Goal: Communication & Community: Answer question/provide support

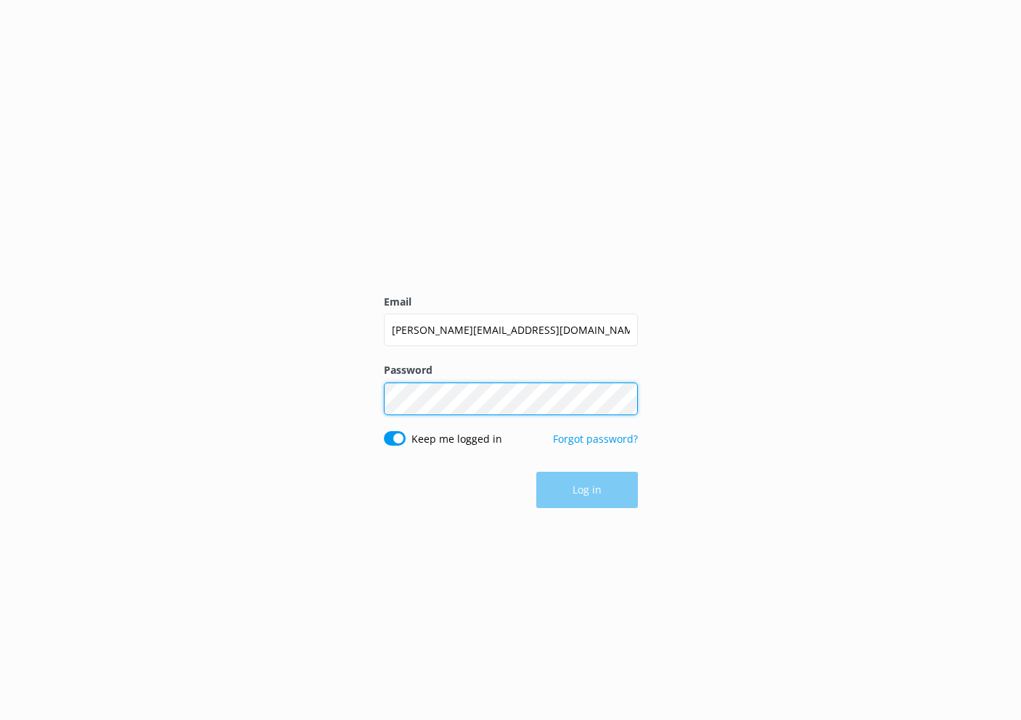
click at [586, 490] on button "Log in" at bounding box center [587, 490] width 102 height 36
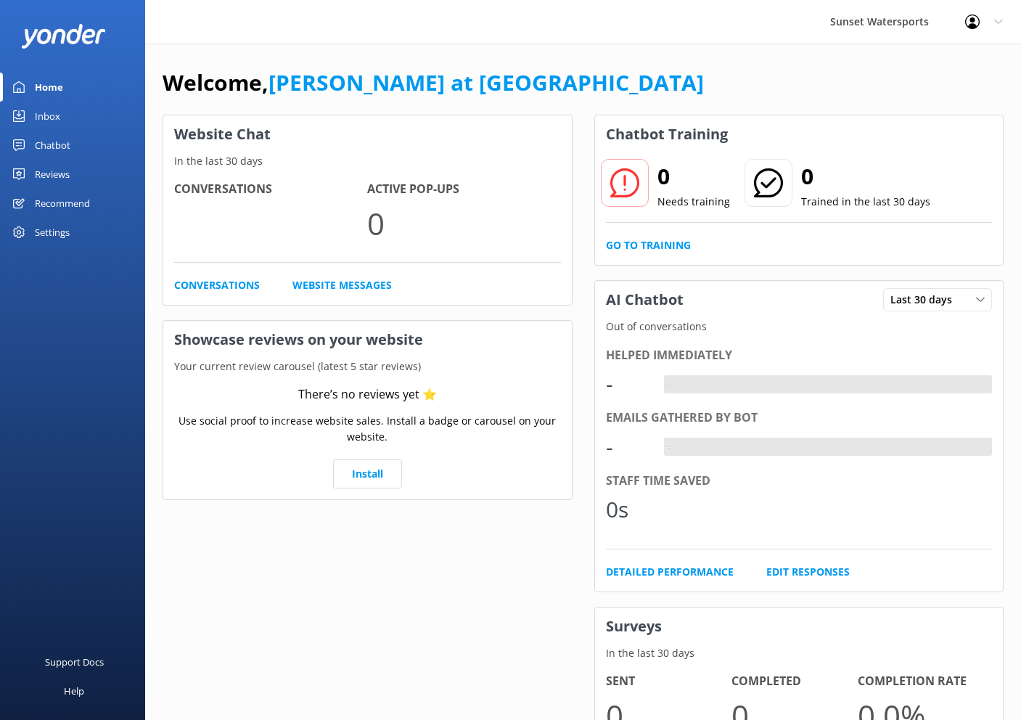
click at [38, 110] on div "Inbox" at bounding box center [47, 116] width 25 height 29
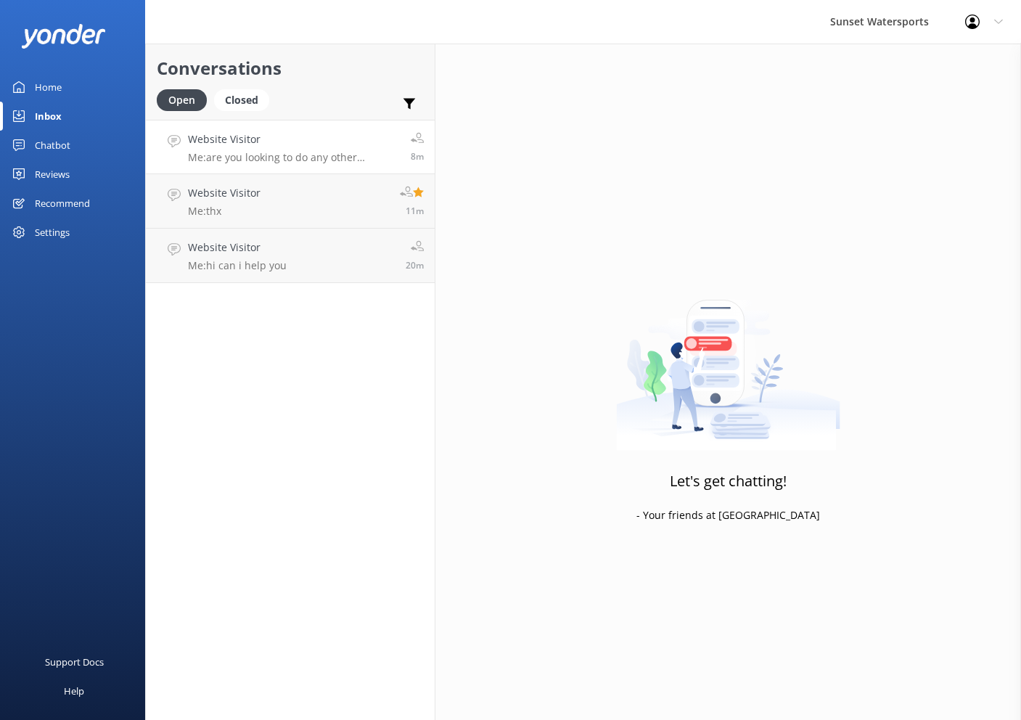
click at [345, 146] on h4 "Website Visitor" at bounding box center [294, 139] width 212 height 16
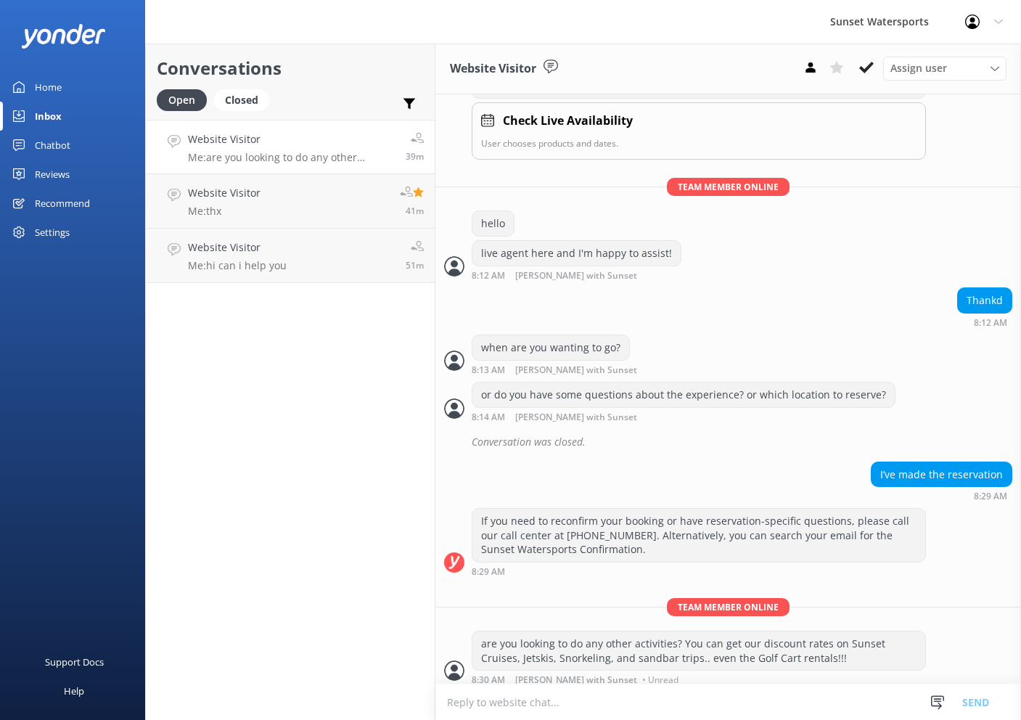
scroll to position [281, 0]
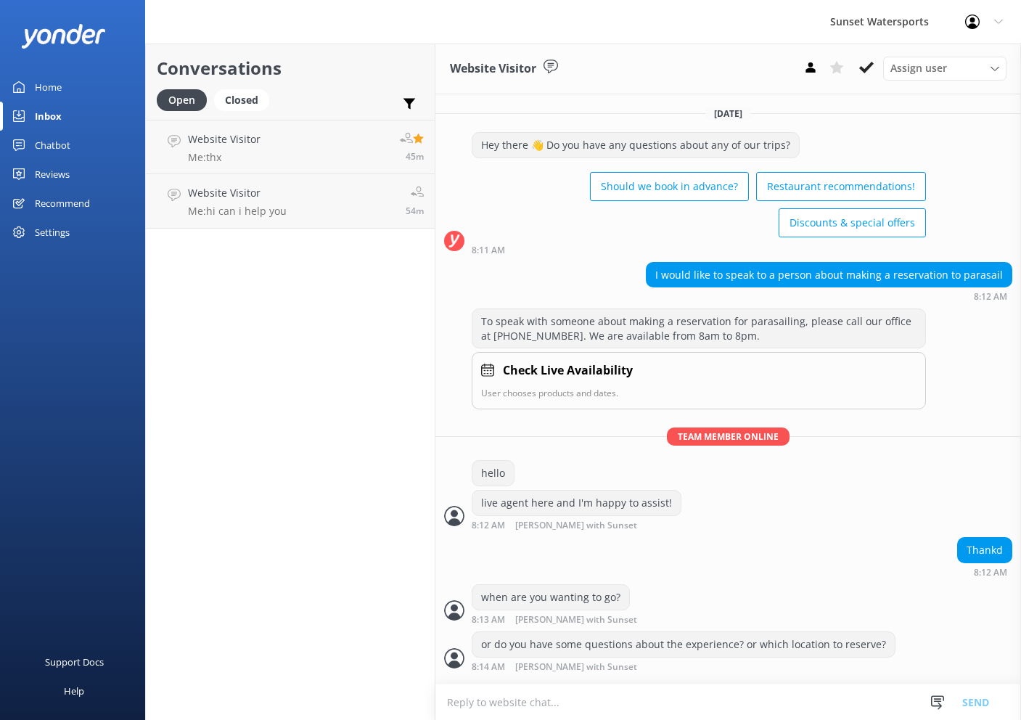
scroll to position [281, 0]
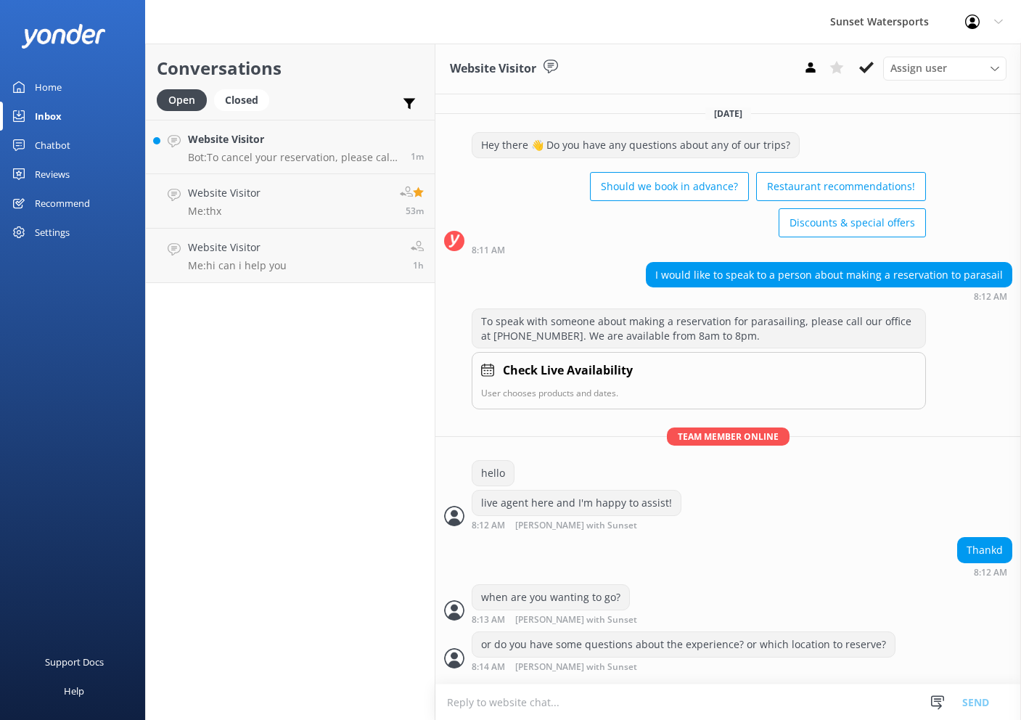
scroll to position [281, 0]
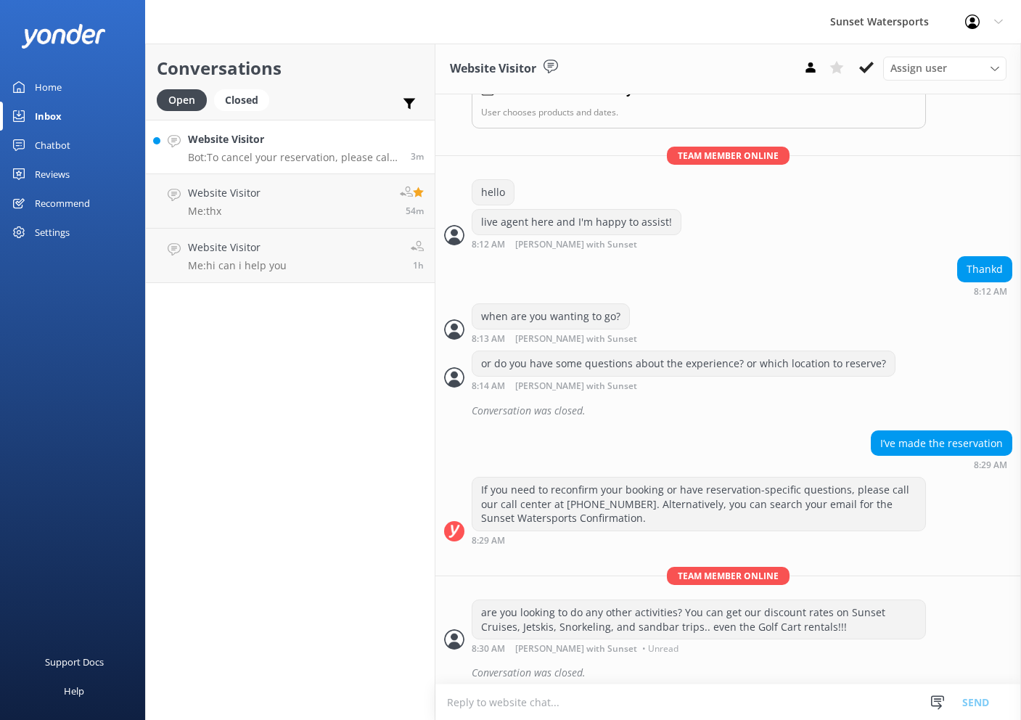
click at [346, 144] on h4 "Website Visitor" at bounding box center [294, 139] width 212 height 16
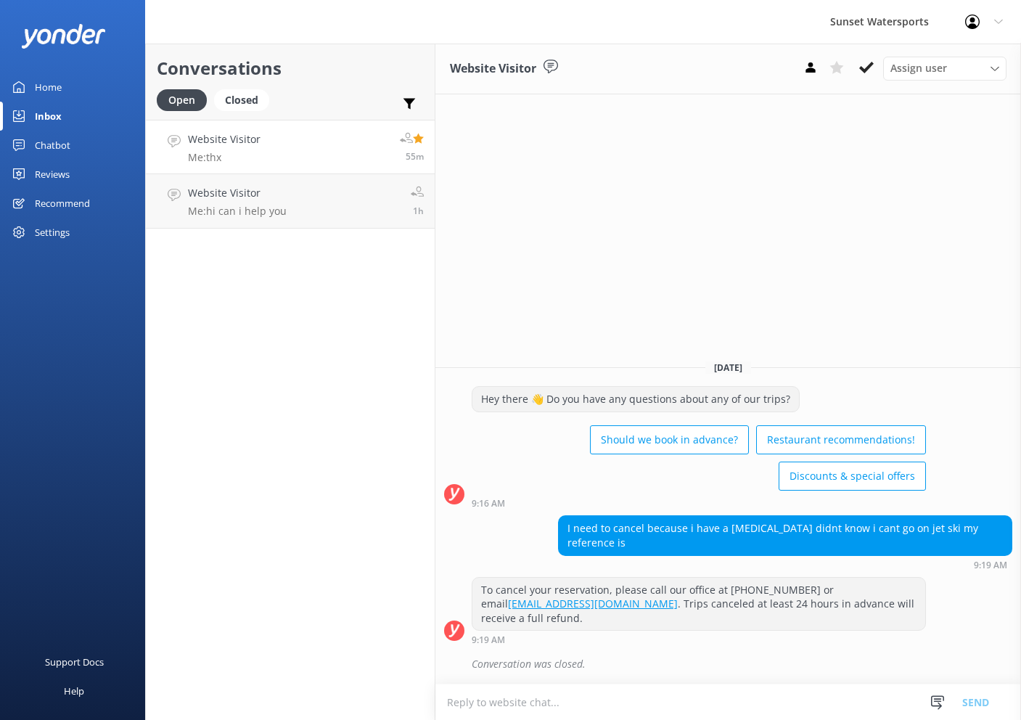
click at [257, 133] on h4 "Website Visitor" at bounding box center [224, 139] width 73 height 16
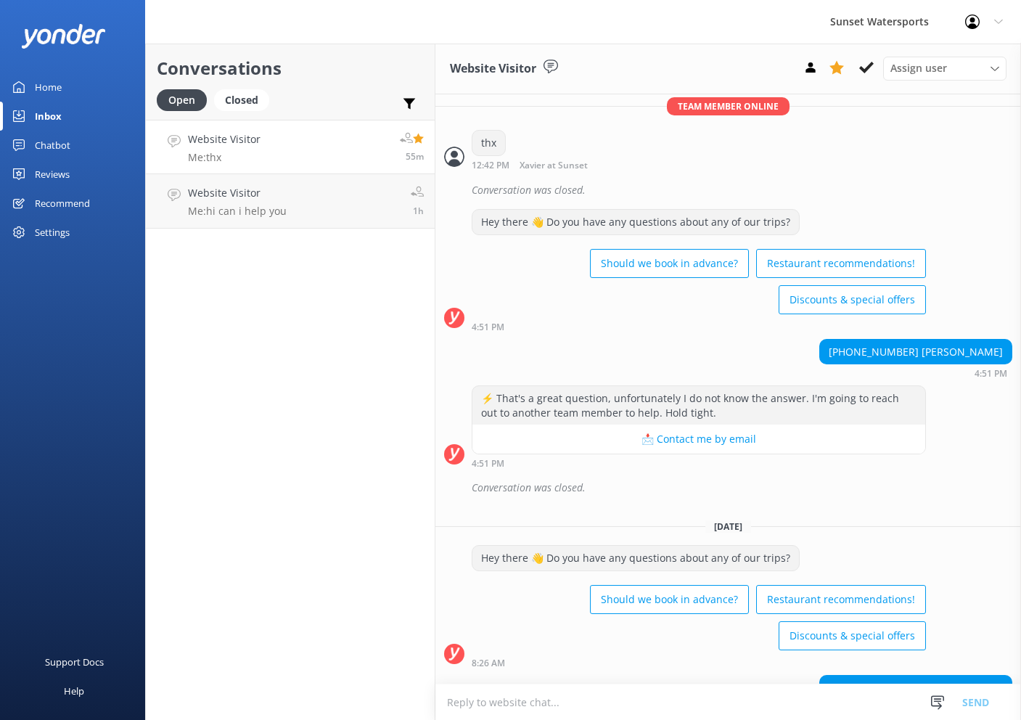
scroll to position [1347, 0]
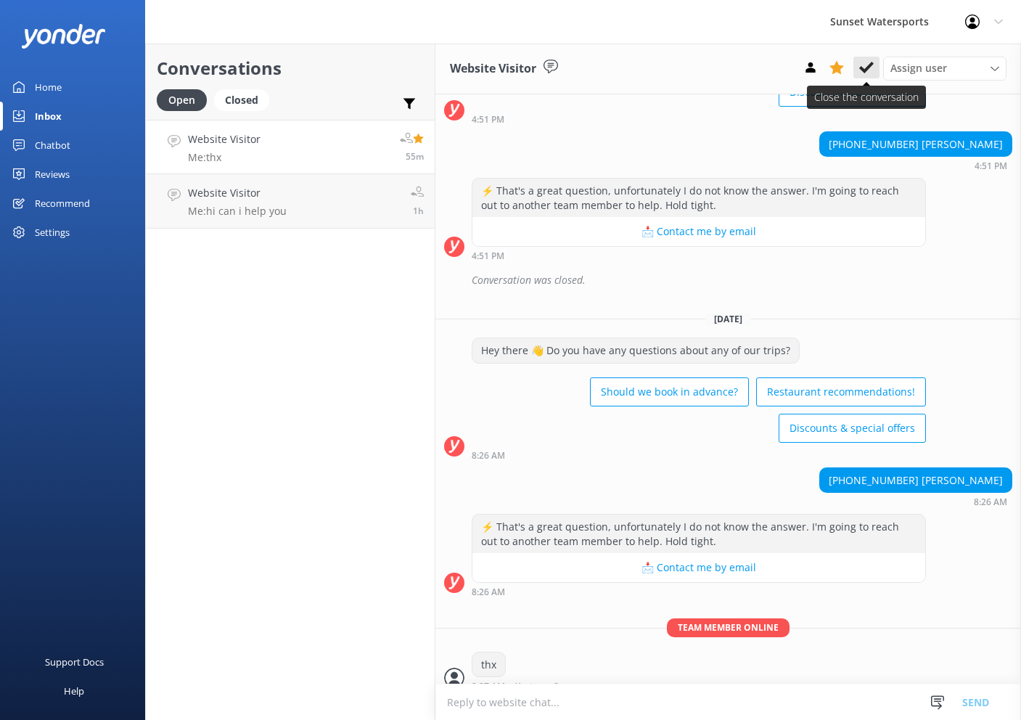
click at [868, 68] on use at bounding box center [866, 68] width 15 height 12
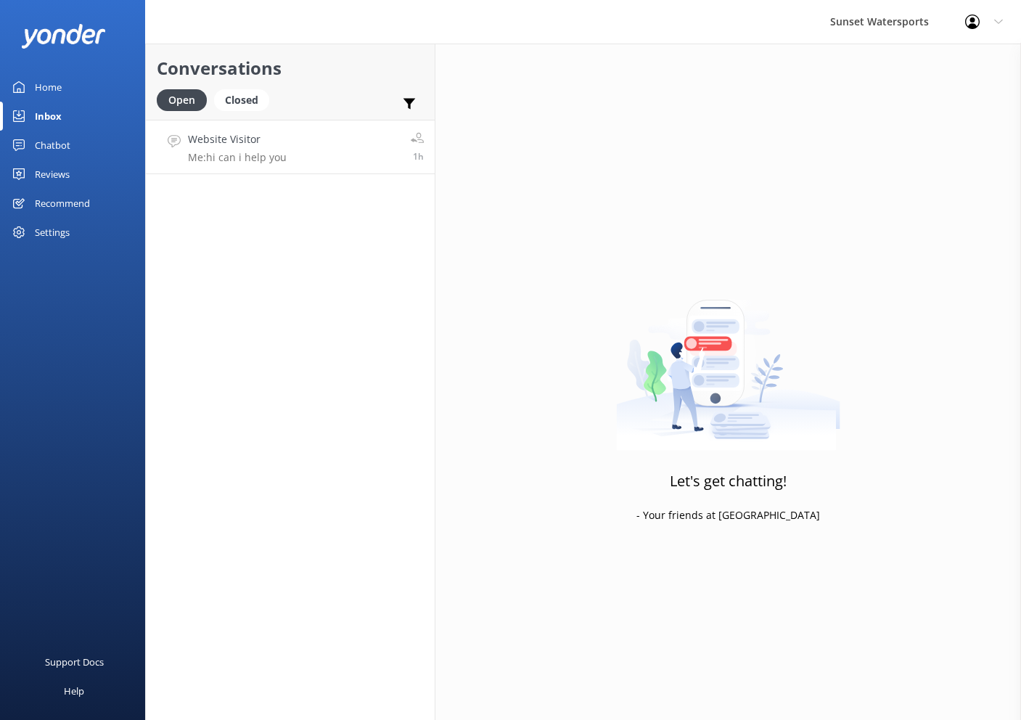
click at [318, 140] on link "Website Visitor Me: hi can i help you 1h" at bounding box center [290, 147] width 289 height 54
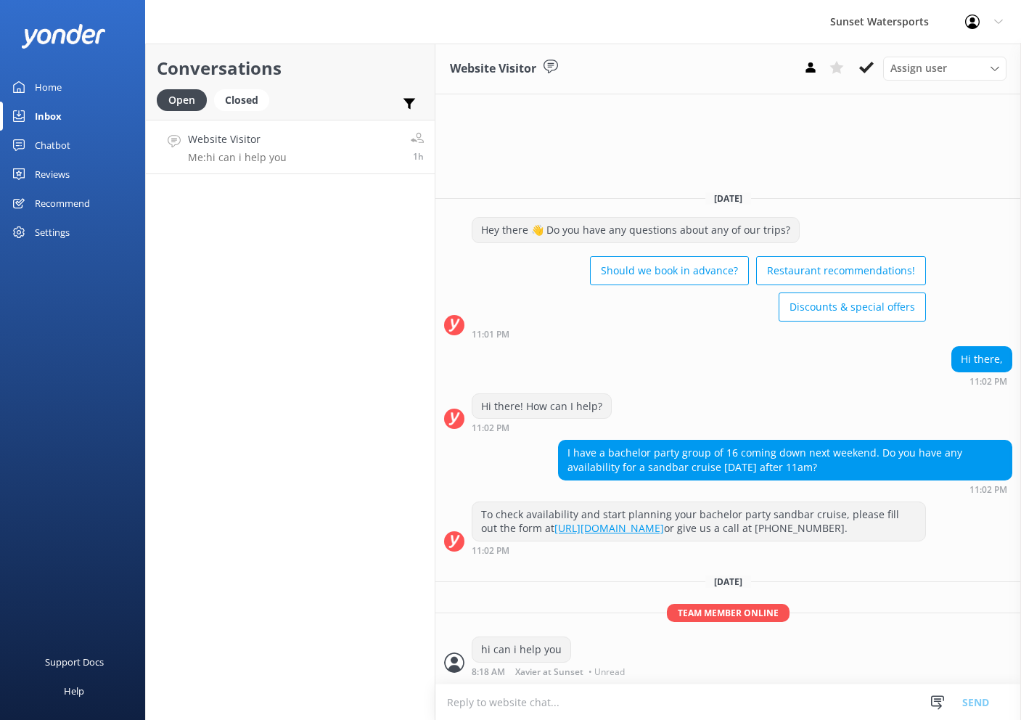
scroll to position [1, 0]
drag, startPoint x: 885, startPoint y: 458, endPoint x: 657, endPoint y: 437, distance: 228.8
click at [653, 440] on div "I have a bachelor party group of 16 coming down next weekend. Do you have any a…" at bounding box center [785, 459] width 453 height 38
click at [697, 418] on div "Hi there! How can I help? 11:02 PM" at bounding box center [728, 413] width 586 height 40
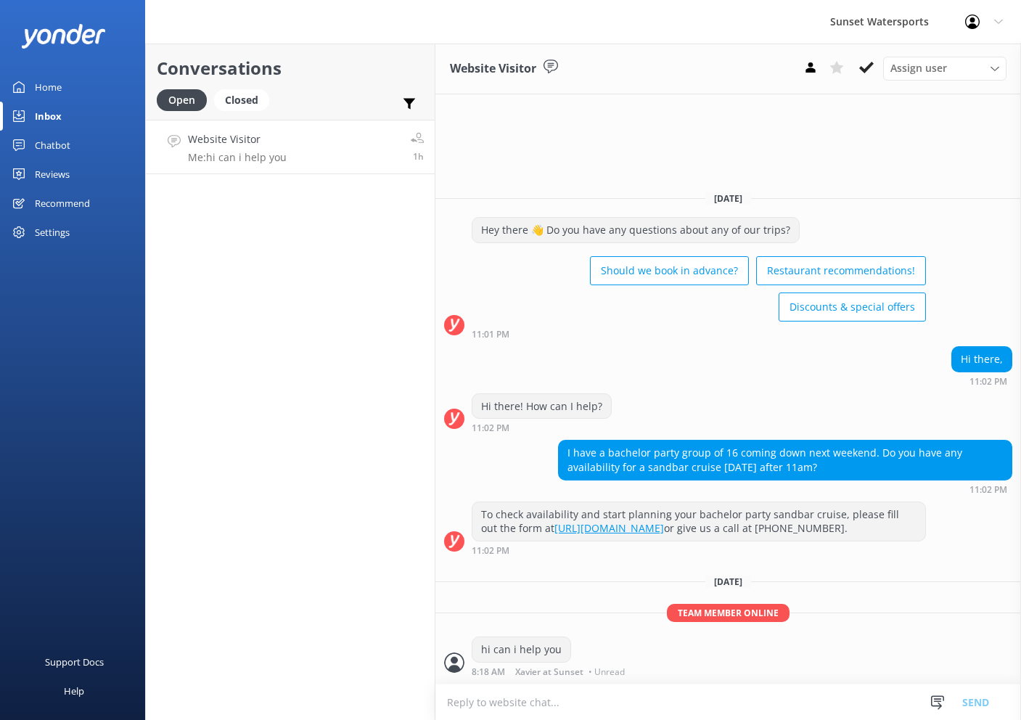
click at [728, 358] on div "Hi there, 11:02 PM" at bounding box center [728, 366] width 586 height 40
click at [810, 68] on use at bounding box center [809, 67] width 9 height 10
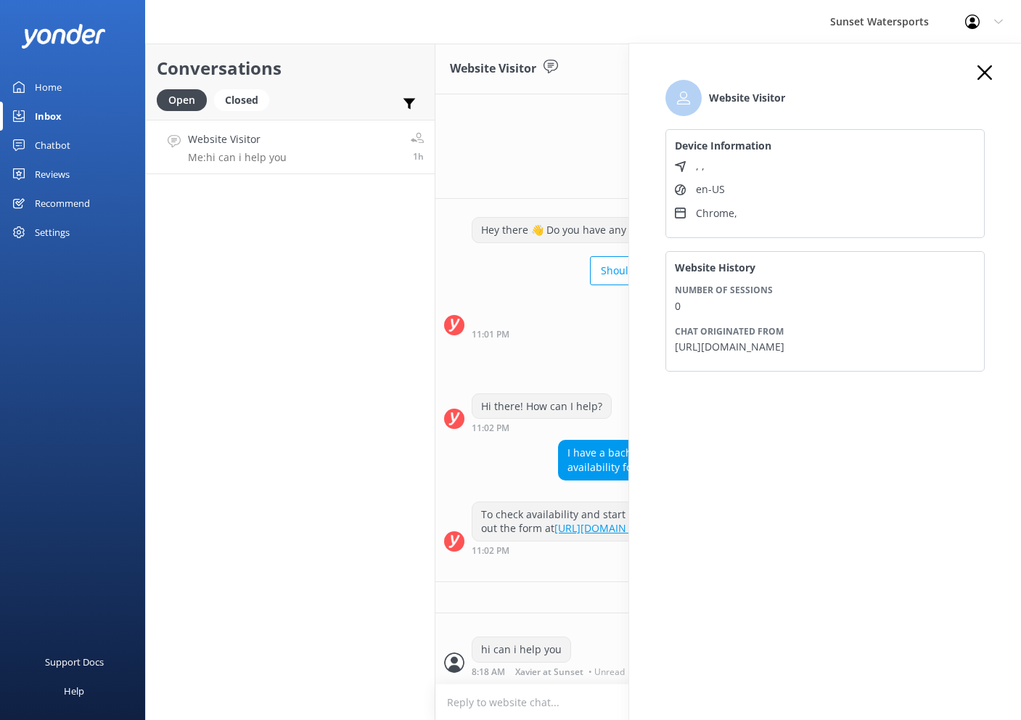
click at [859, 276] on div "Website History Number of sessions 0 Chat originated from https://sunsetwatersp…" at bounding box center [824, 311] width 319 height 120
click at [993, 69] on div "Website Visitor Device Information , , en-US Chrome , Website History Number of…" at bounding box center [825, 232] width 348 height 334
click at [985, 71] on icon at bounding box center [984, 72] width 15 height 15
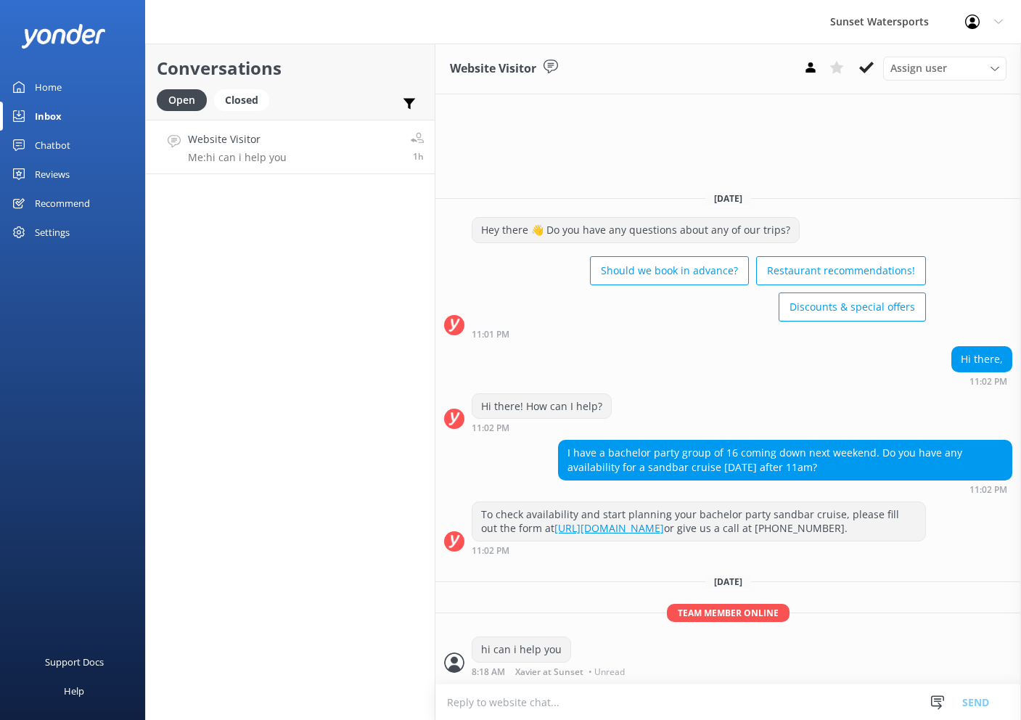
click at [974, 22] on icon at bounding box center [972, 22] width 15 height 15
click at [916, 20] on div "Sunset Watersports" at bounding box center [879, 22] width 135 height 44
click at [731, 17] on div "Sunset Watersports Profile Settings Logout" at bounding box center [510, 22] width 1021 height 44
click at [813, 74] on icon at bounding box center [810, 67] width 15 height 15
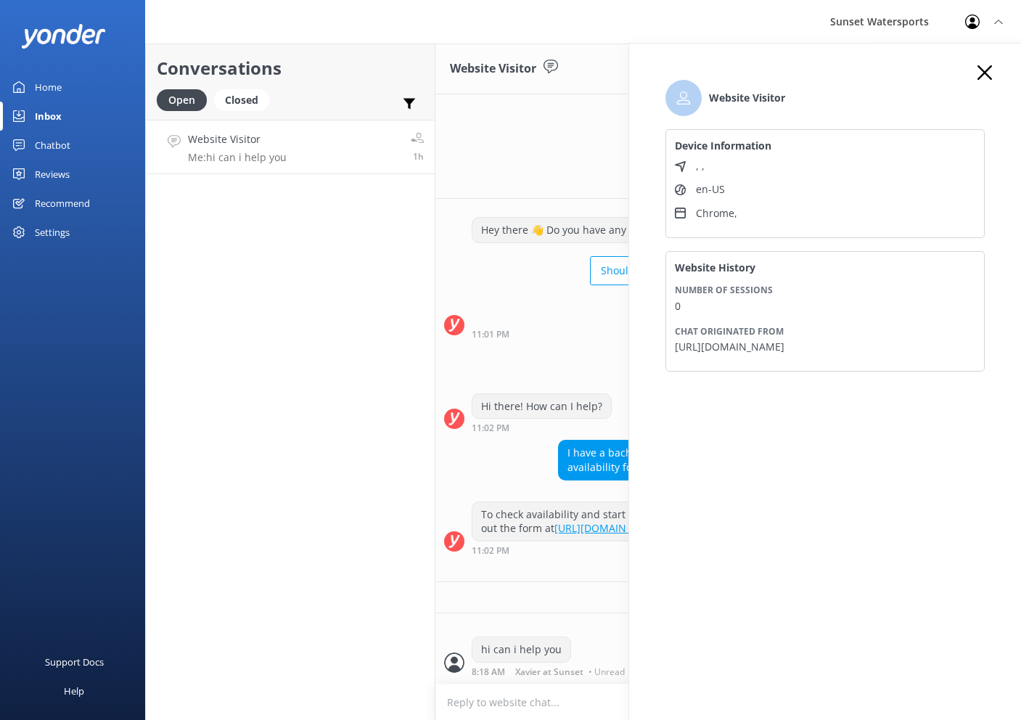
click at [978, 70] on icon at bounding box center [984, 72] width 15 height 15
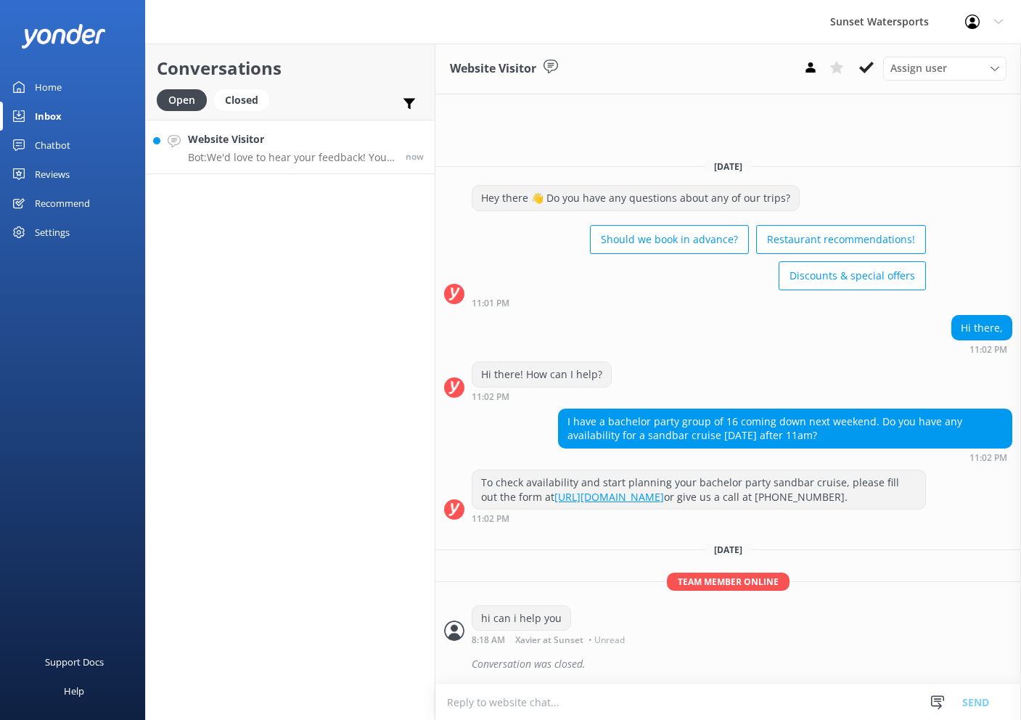
click at [314, 159] on p "Bot: We'd love to hear your feedback! You can leave us a Google review at https…" at bounding box center [291, 157] width 207 height 13
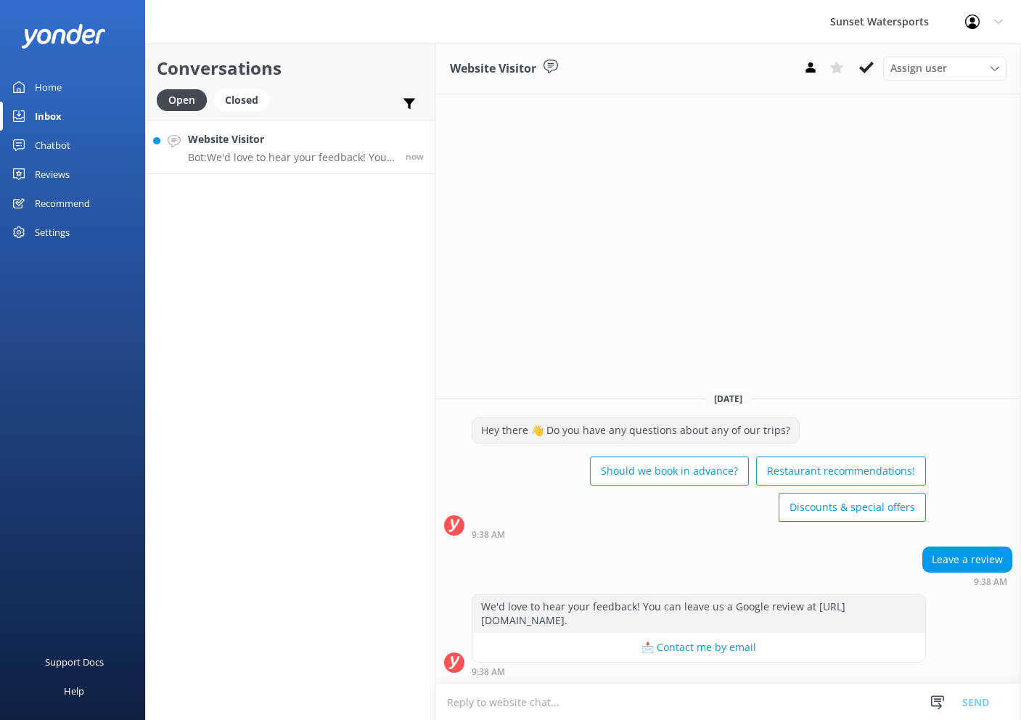
click at [654, 704] on textarea at bounding box center [728, 702] width 586 height 36
type textarea "i"
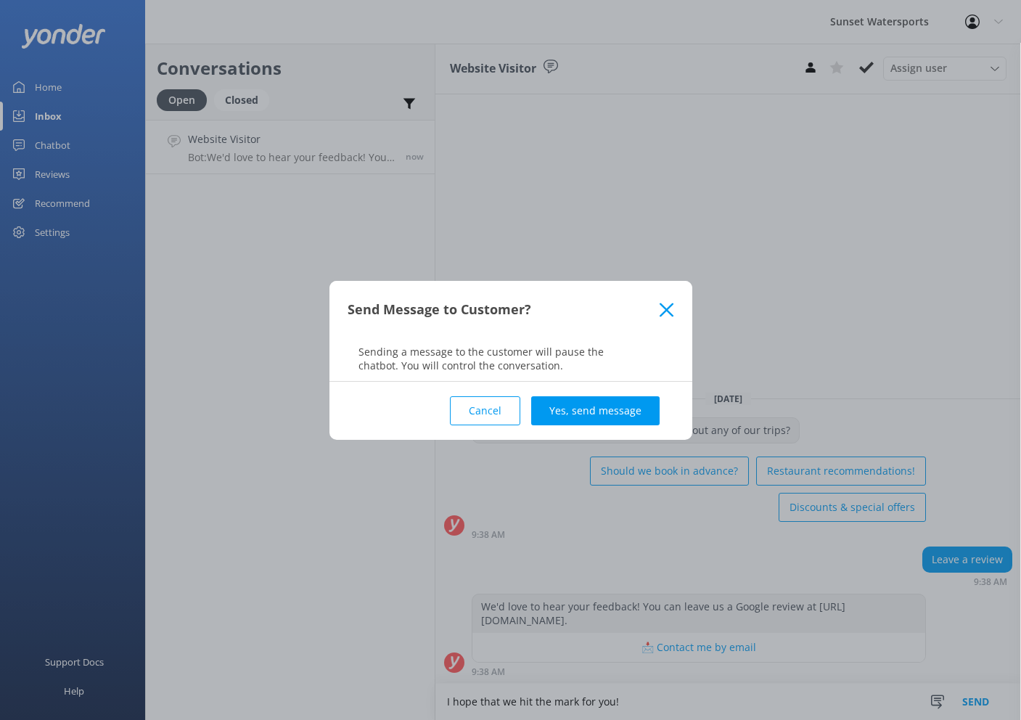
drag, startPoint x: 512, startPoint y: 408, endPoint x: 512, endPoint y: 424, distance: 16.0
click at [512, 408] on button "Cancel" at bounding box center [485, 410] width 70 height 29
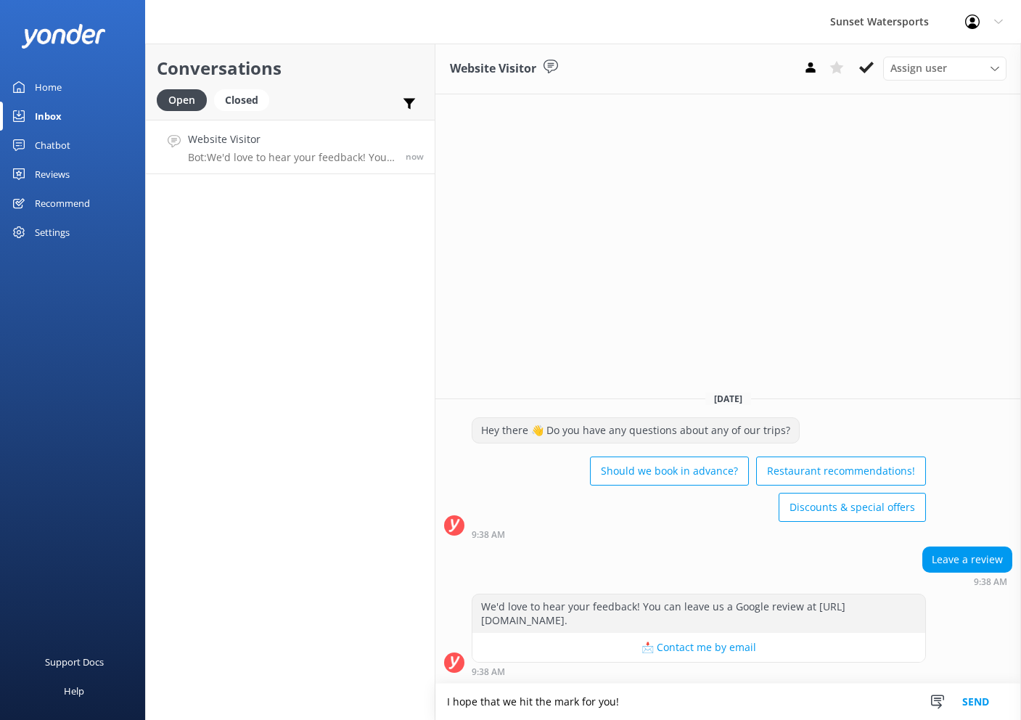
click at [691, 705] on textarea "I hope that we hit the mark for you!" at bounding box center [728, 701] width 586 height 36
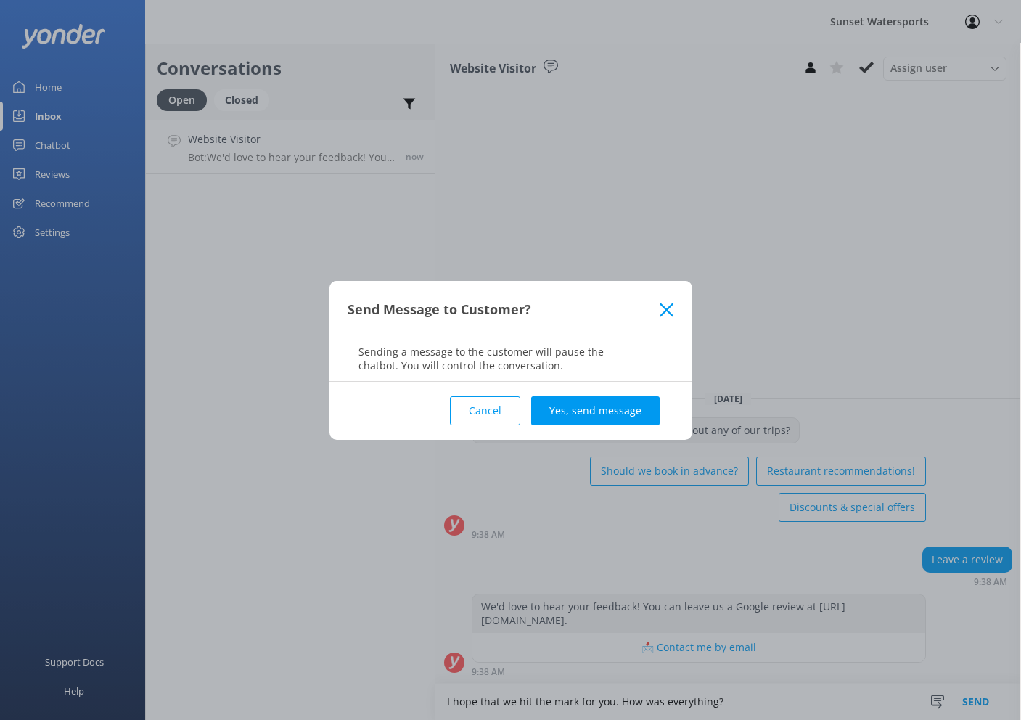
type textarea "I hope that we hit the mark for you. How was everything?"
drag, startPoint x: 633, startPoint y: 426, endPoint x: 627, endPoint y: 418, distance: 10.3
click at [631, 422] on div "Cancel Yes, send message" at bounding box center [511, 411] width 327 height 58
click at [627, 418] on button "Yes, send message" at bounding box center [595, 410] width 128 height 29
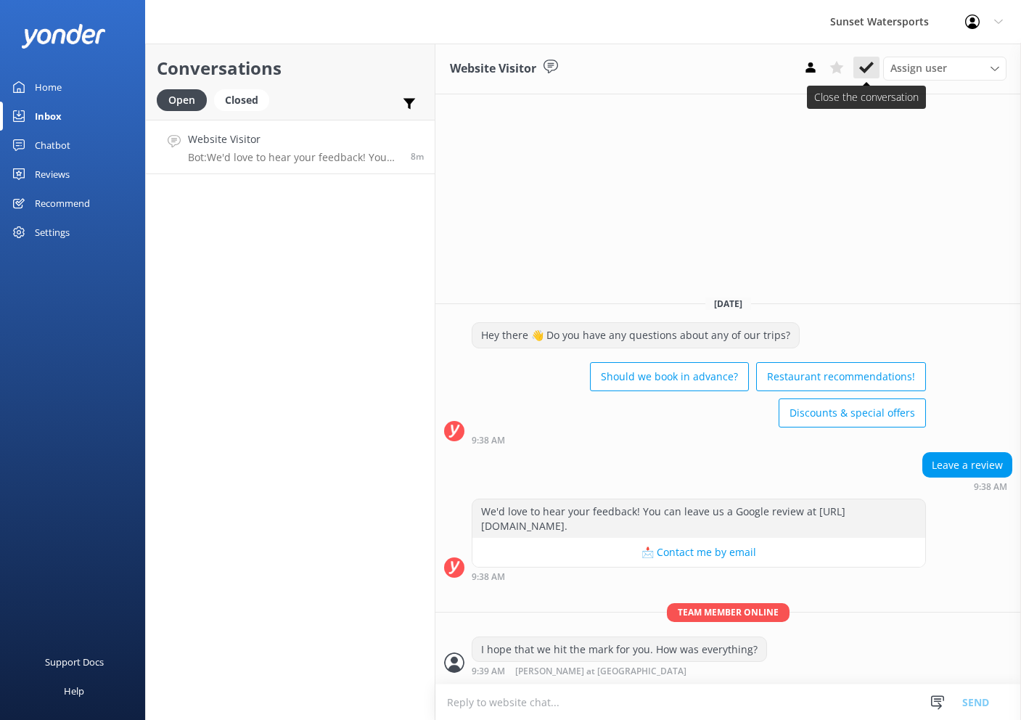
click at [861, 75] on button at bounding box center [866, 68] width 26 height 22
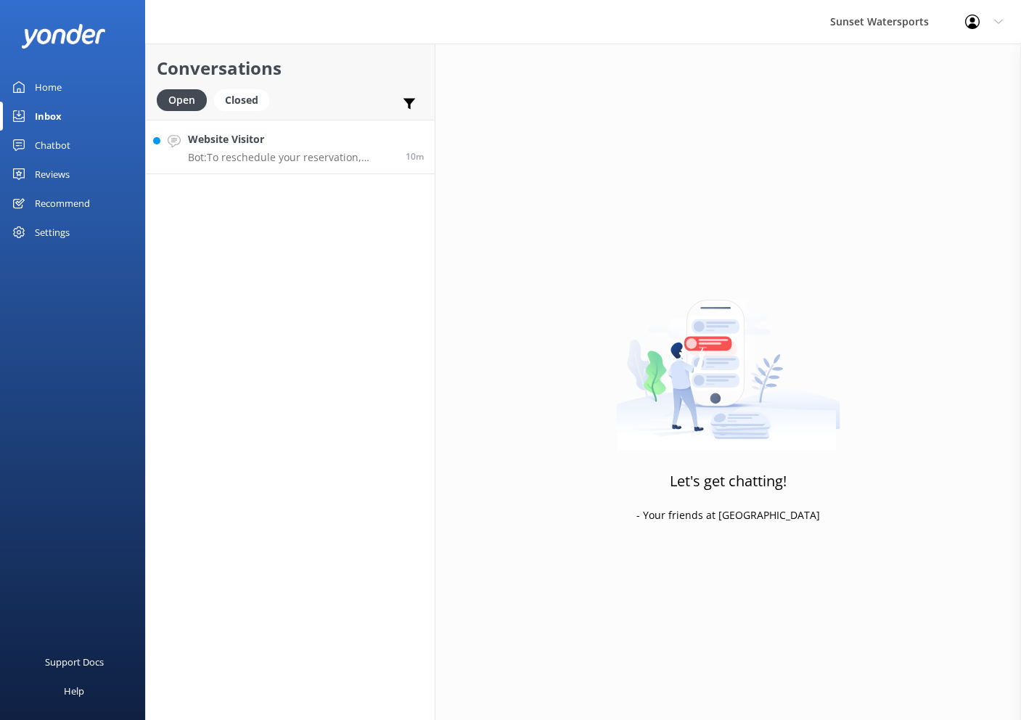
click at [327, 149] on div "Website Visitor Bot: To reschedule your reservation, please call our office at …" at bounding box center [291, 146] width 207 height 31
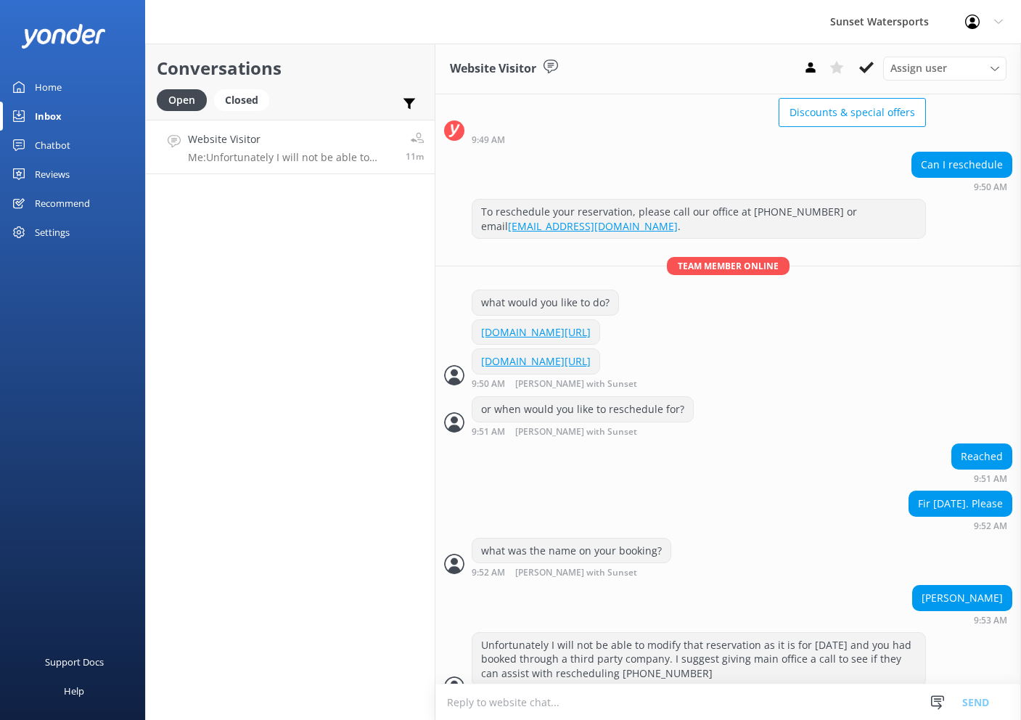
scroll to position [438, 0]
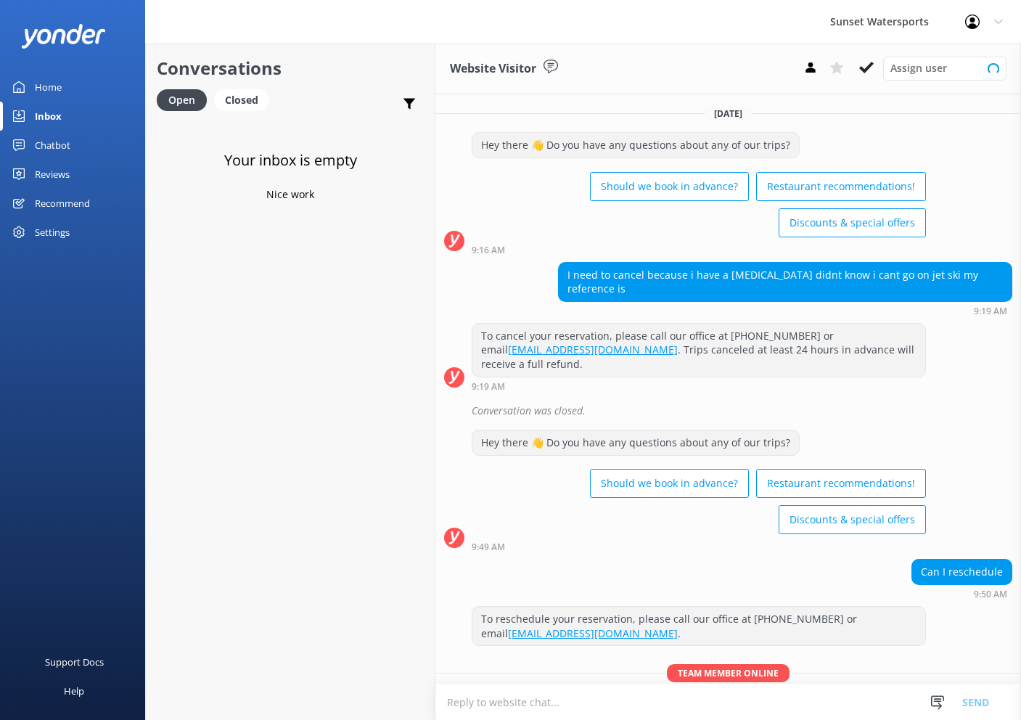
scroll to position [438, 0]
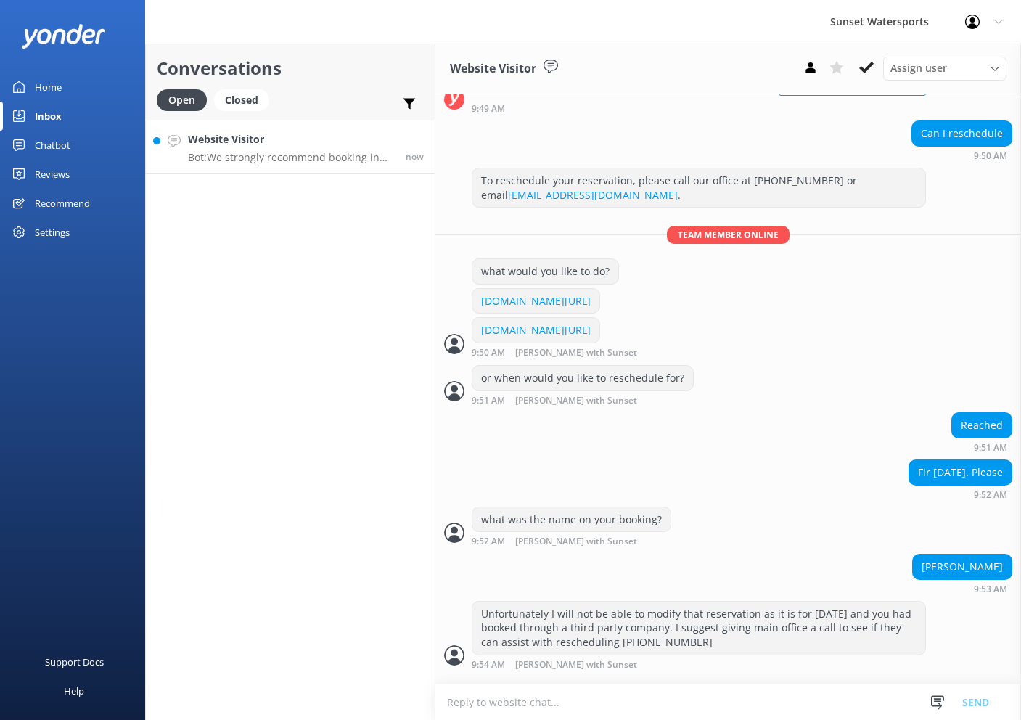
click at [284, 141] on h4 "Website Visitor" at bounding box center [291, 139] width 207 height 16
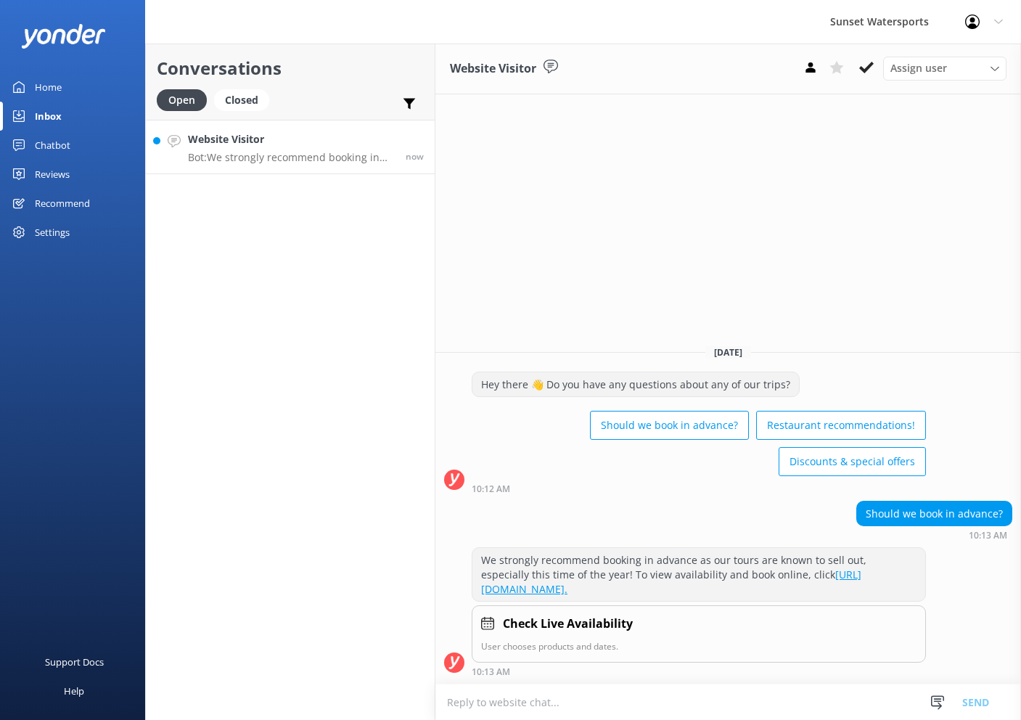
click at [660, 712] on textarea at bounding box center [728, 702] width 586 height 36
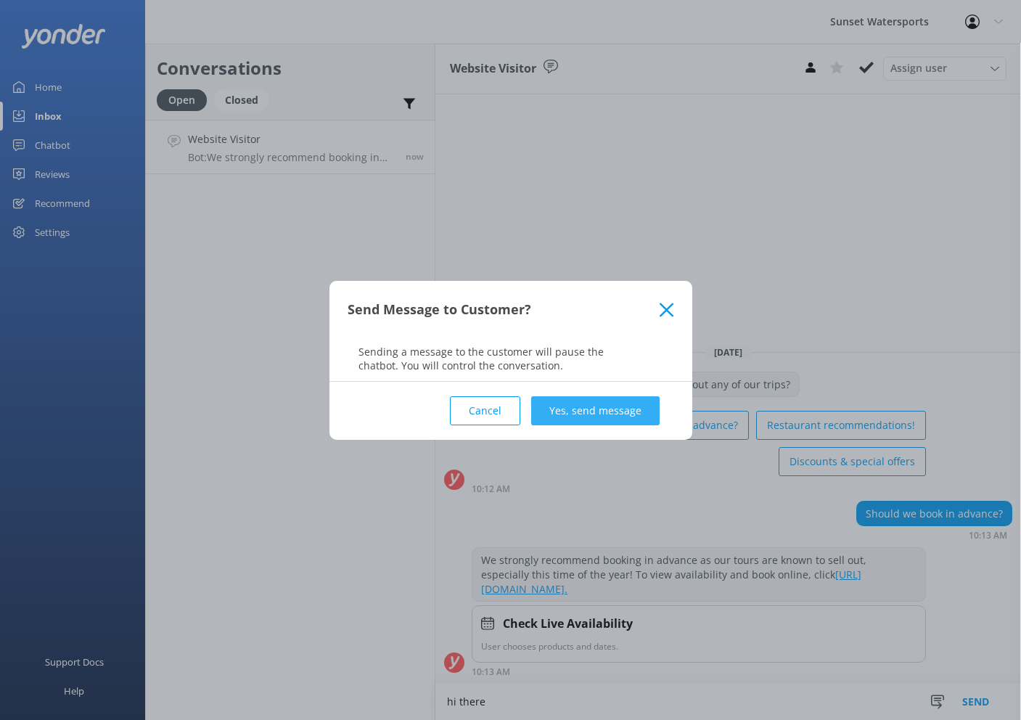
type textarea "hi there"
click at [607, 411] on button "Yes, send message" at bounding box center [595, 410] width 128 height 29
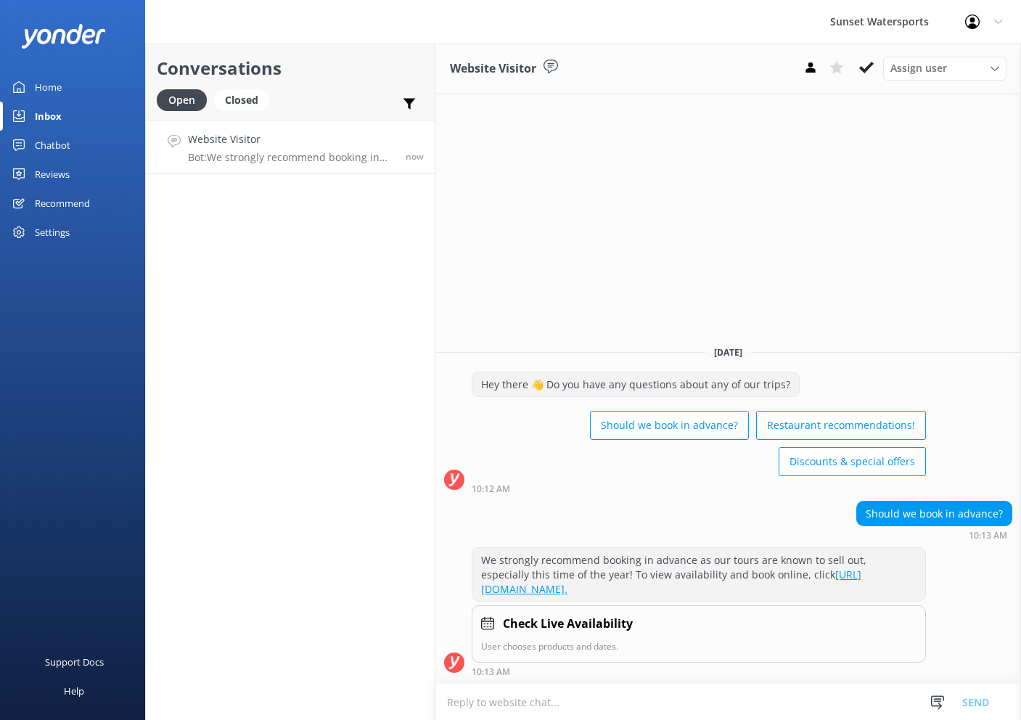
click at [636, 713] on textarea at bounding box center [728, 702] width 586 height 36
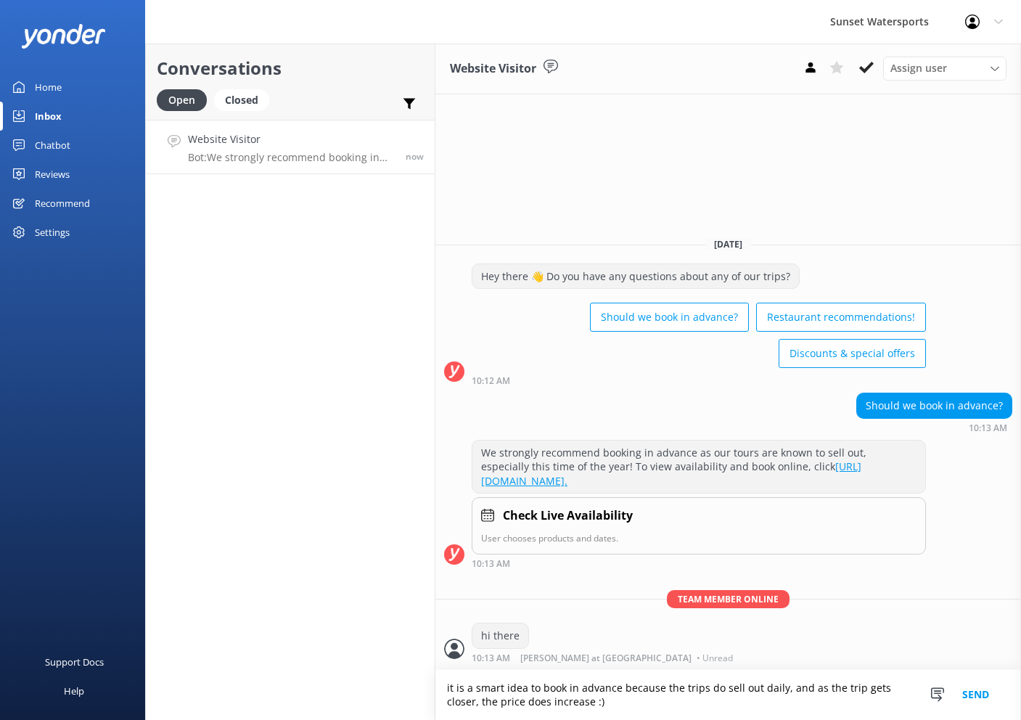
type textarea "it is a smart idea to book in advance because the trips do sell out daily, and …"
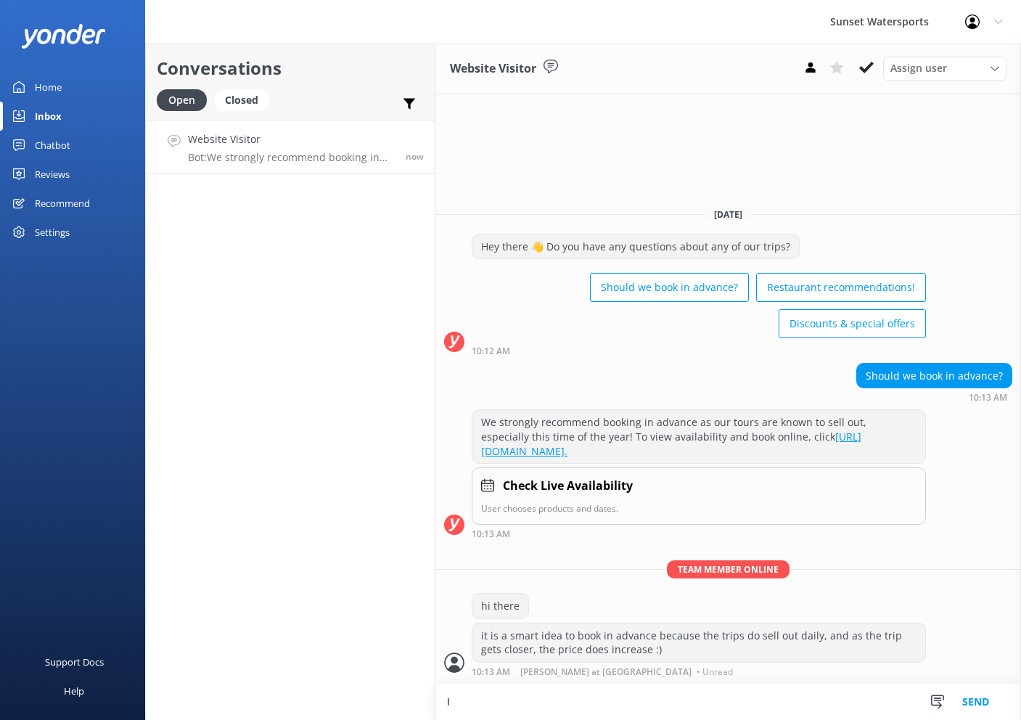
type textarea "I"
type textarea "please let me know which activities you are interested in :)"
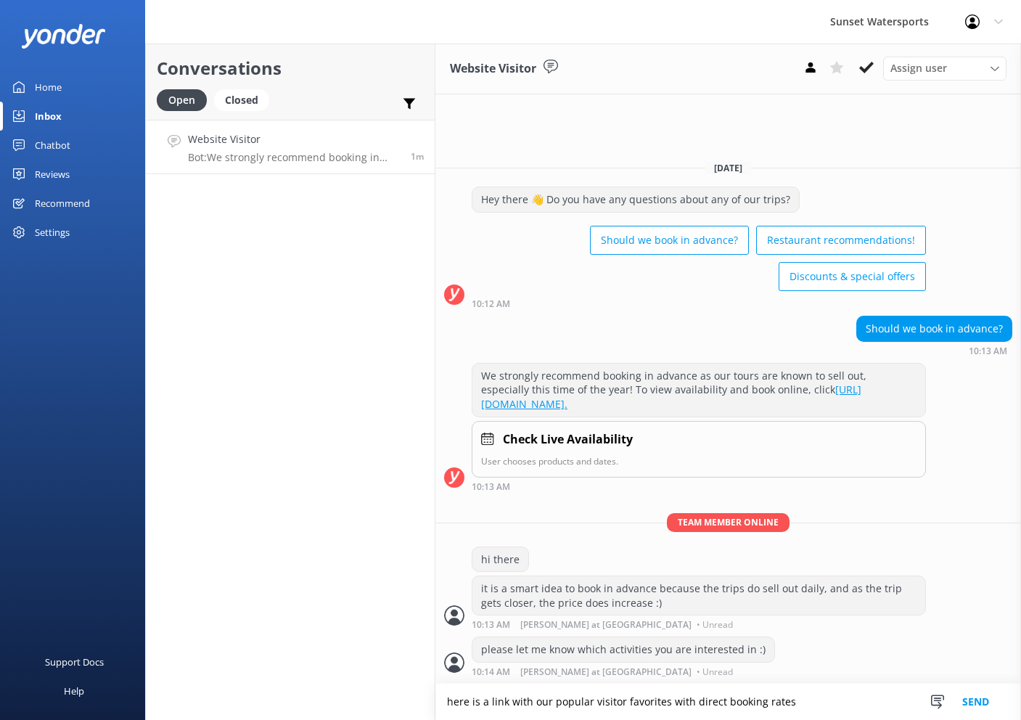
type textarea "here is a link with our popular visitor favorites with direct booking rates"
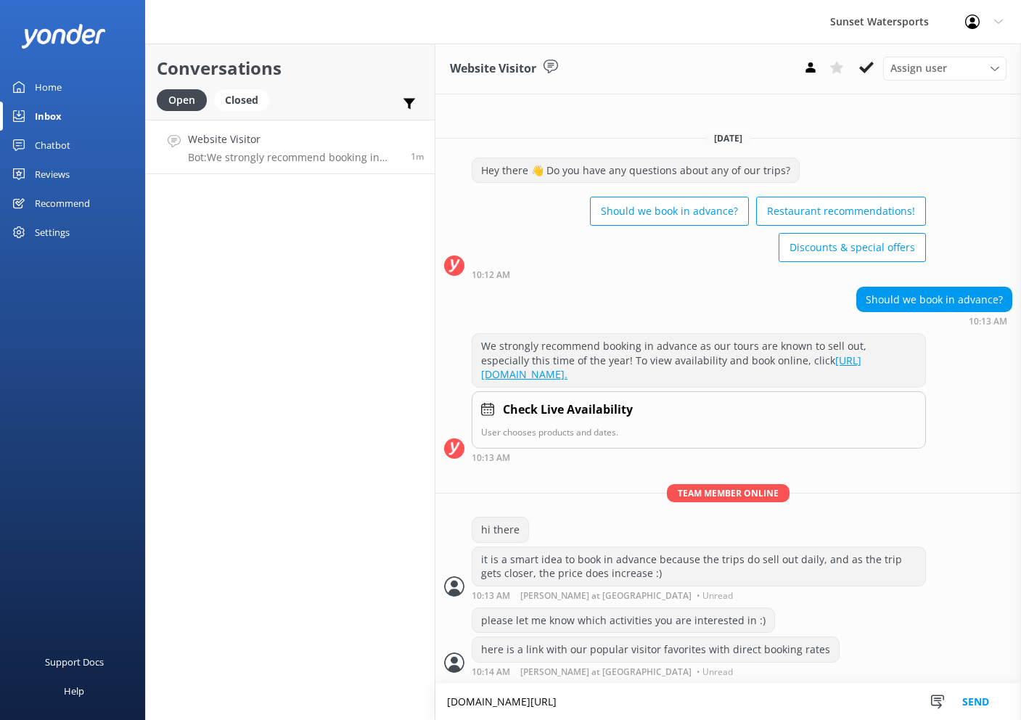
type textarea "[DOMAIN_NAME][URL]"
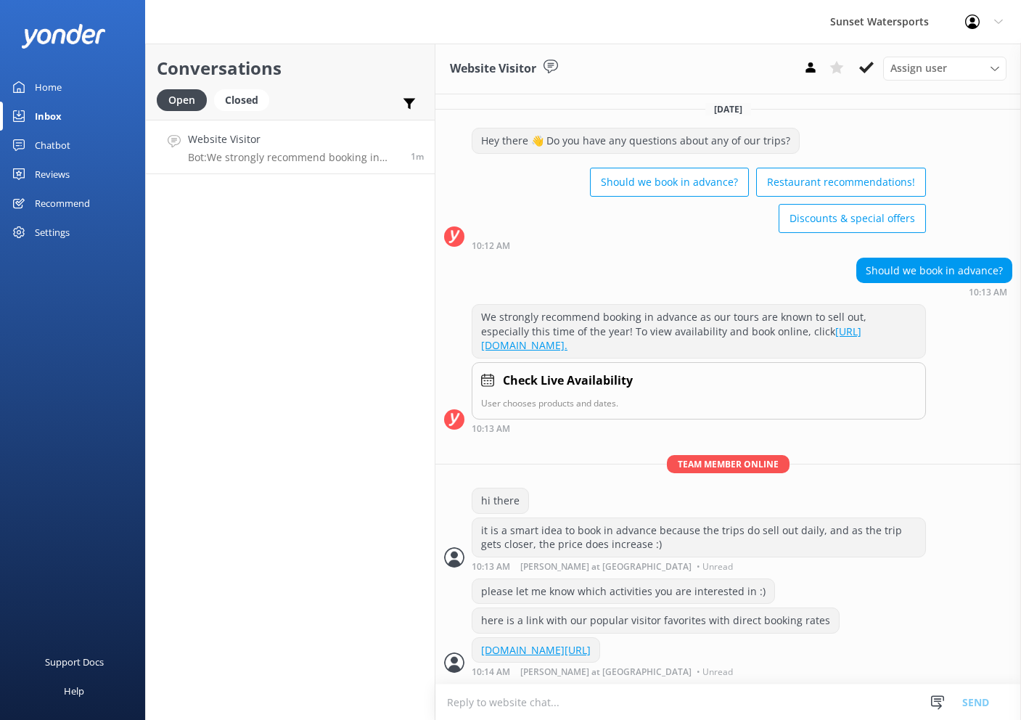
click at [290, 274] on div "Conversations Open Closed Important Assigned to me Unassigned Website Visitor B…" at bounding box center [290, 382] width 290 height 676
click at [361, 136] on h4 "Website Visitor" at bounding box center [291, 139] width 207 height 16
click at [872, 83] on div "Website Visitor Assign user Nathan at Sunset Dave with Sunset Henry with Sunset…" at bounding box center [728, 69] width 586 height 51
click at [866, 73] on icon at bounding box center [866, 67] width 15 height 15
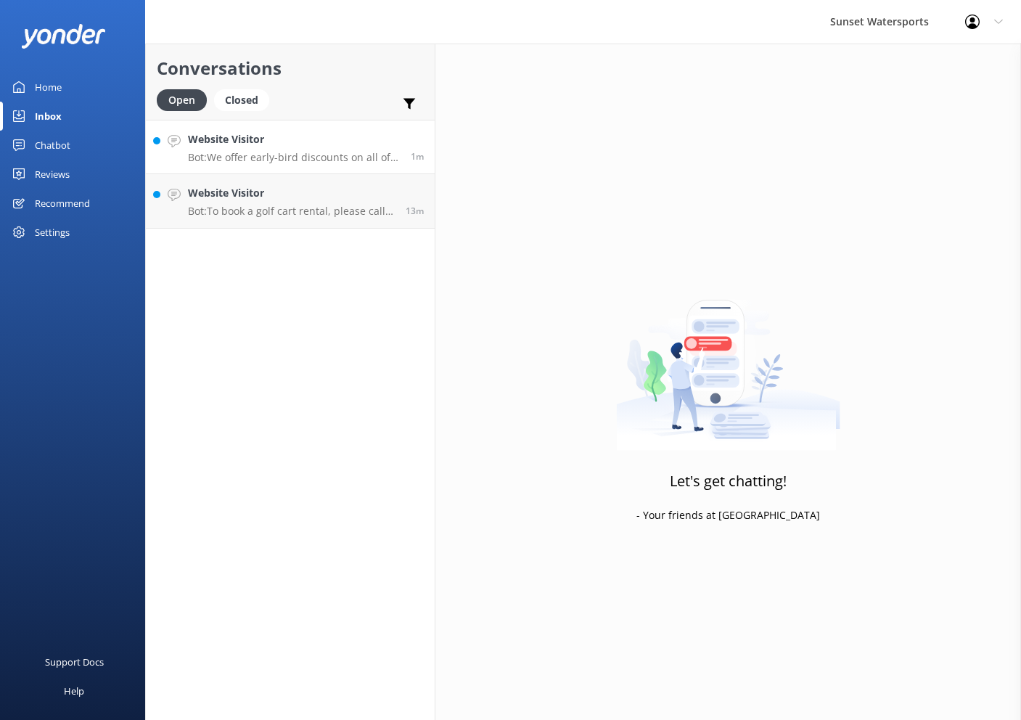
scroll to position [1, 0]
click at [316, 201] on div "Website Visitor Bot: To book a golf cart rental, please call our office at [PHO…" at bounding box center [291, 201] width 207 height 32
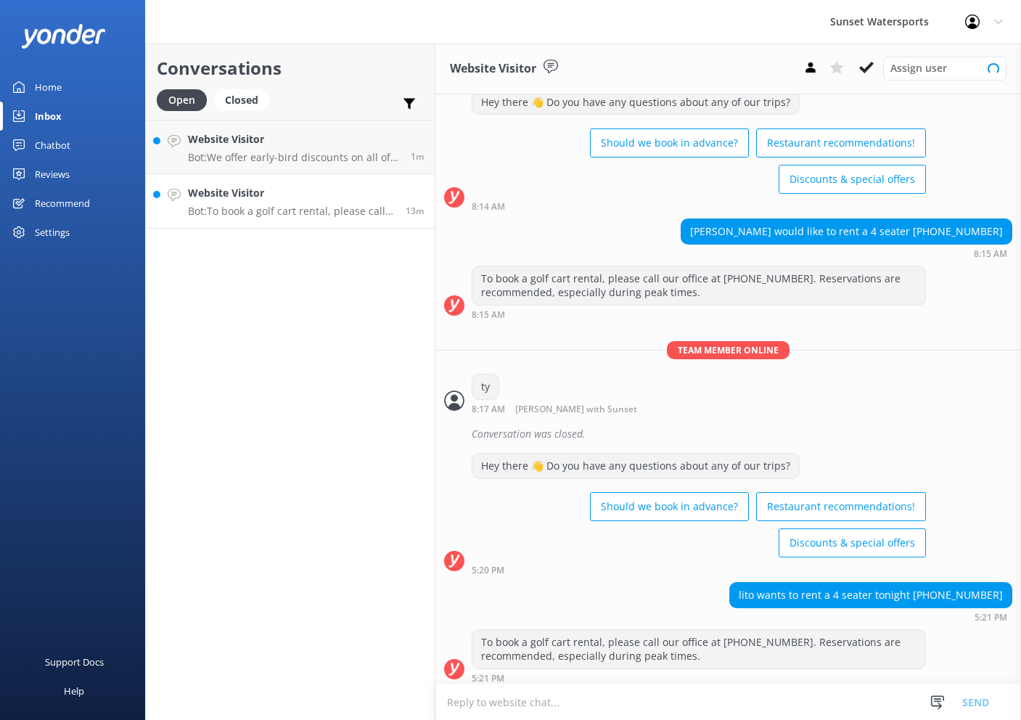
scroll to position [10232, 0]
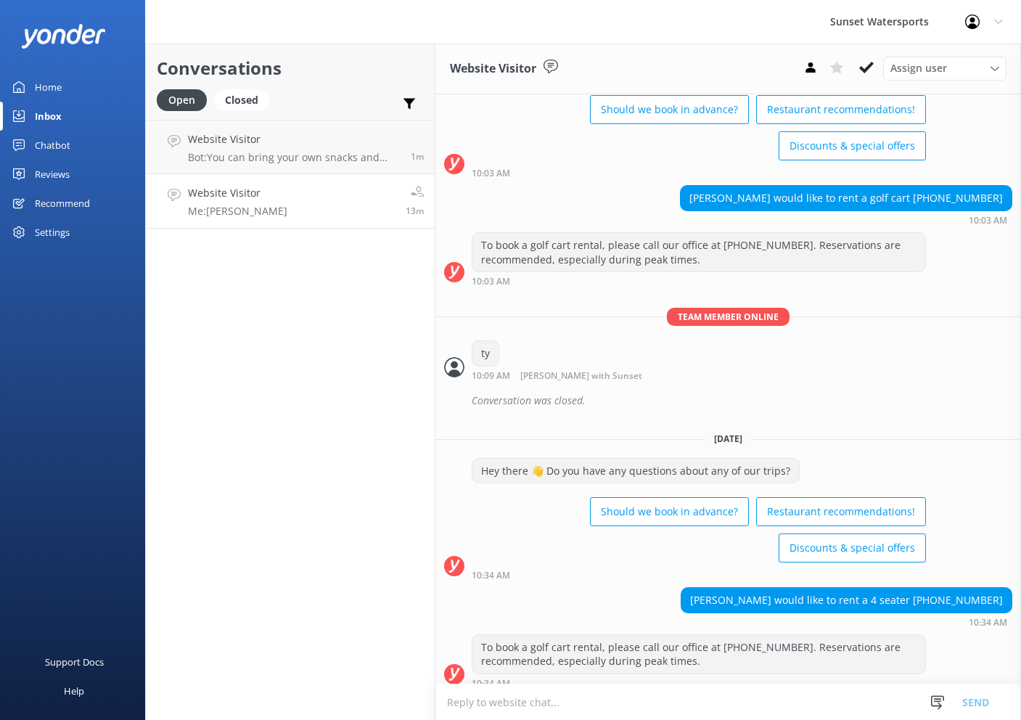
click at [322, 207] on link "Website Visitor Me: Ty 13m" at bounding box center [290, 201] width 289 height 54
click at [323, 207] on link "Website Visitor Me: Ty now" at bounding box center [290, 201] width 289 height 54
click at [323, 137] on h4 "Website Visitor" at bounding box center [291, 139] width 207 height 16
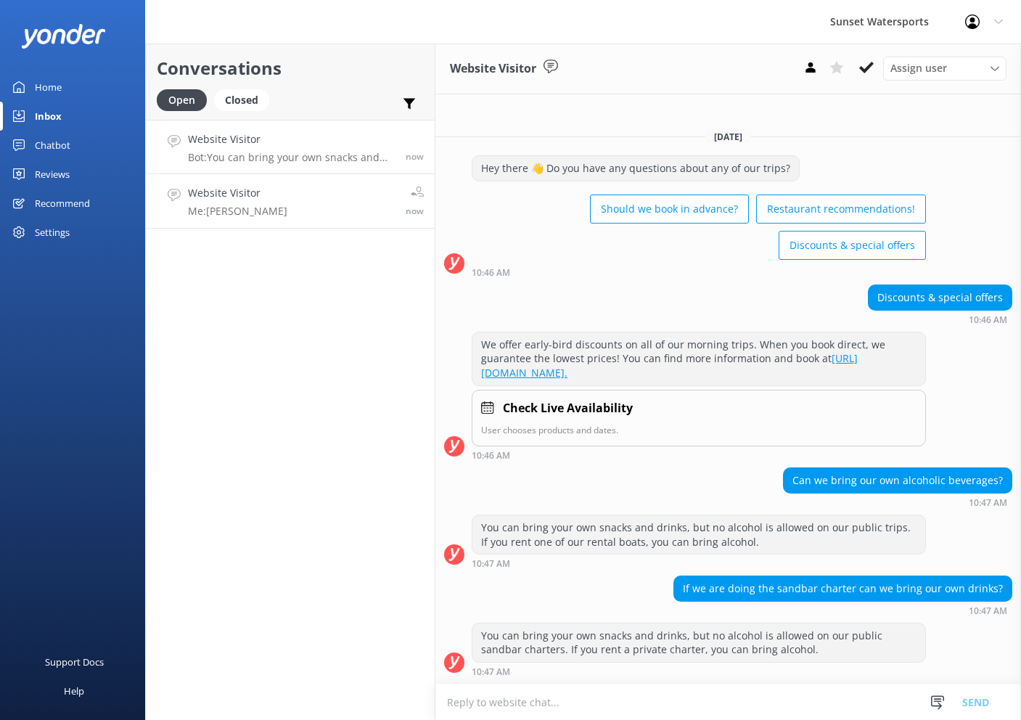
click at [372, 202] on link "Website Visitor Me: Ty now" at bounding box center [290, 201] width 289 height 54
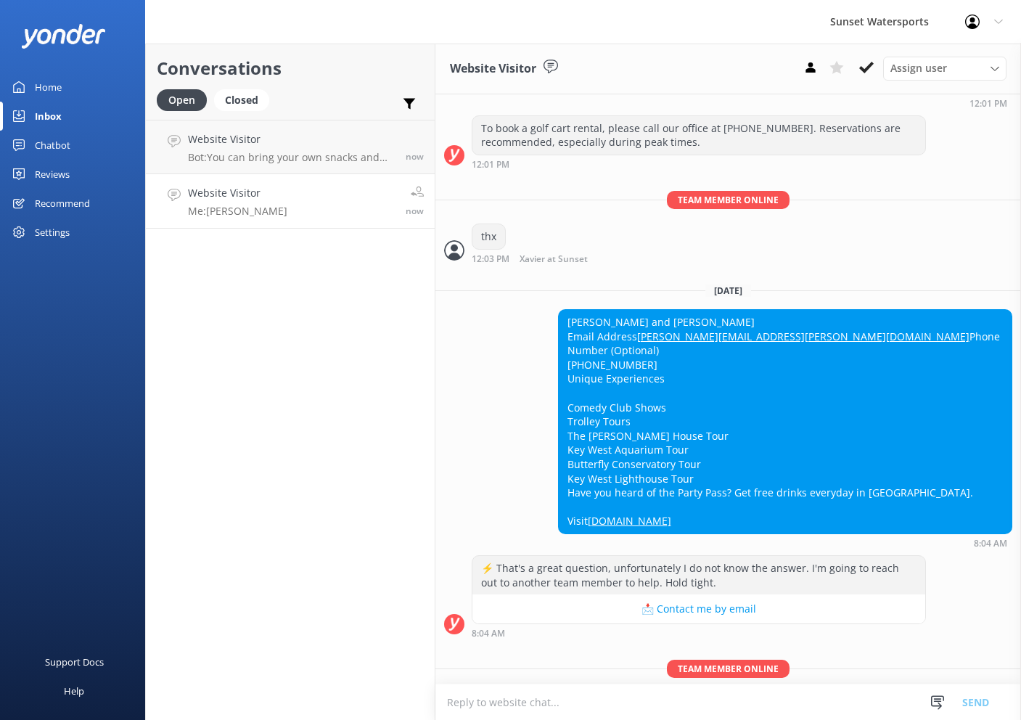
scroll to position [10232, 0]
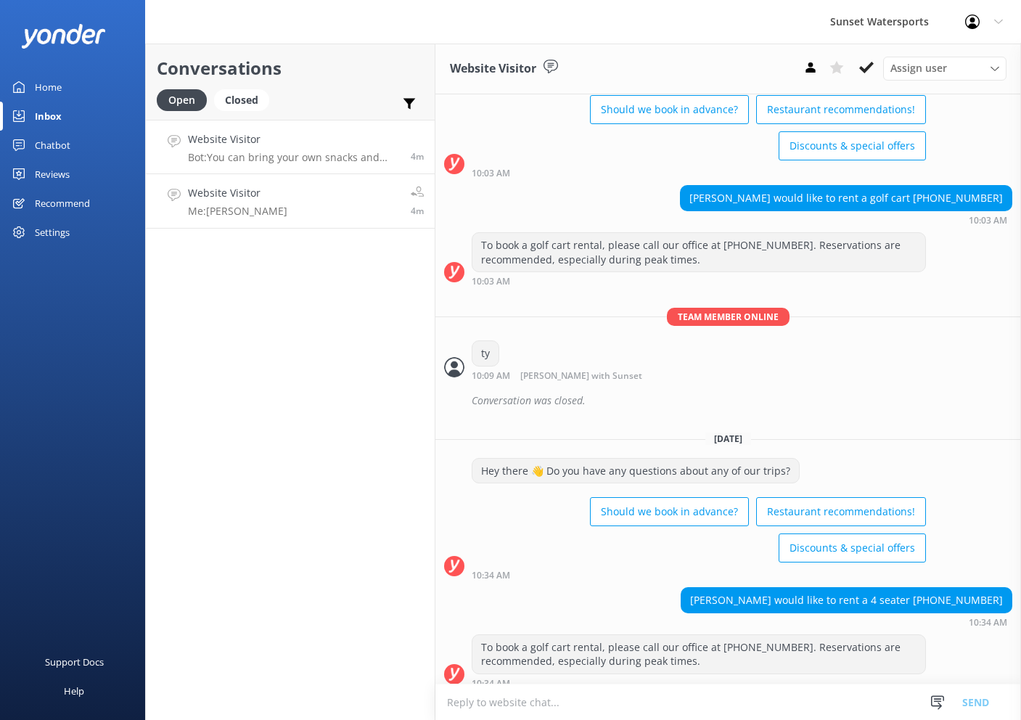
click at [283, 148] on div "Website Visitor Bot: You can bring your own snacks and drinks, but no alcohol i…" at bounding box center [294, 146] width 212 height 31
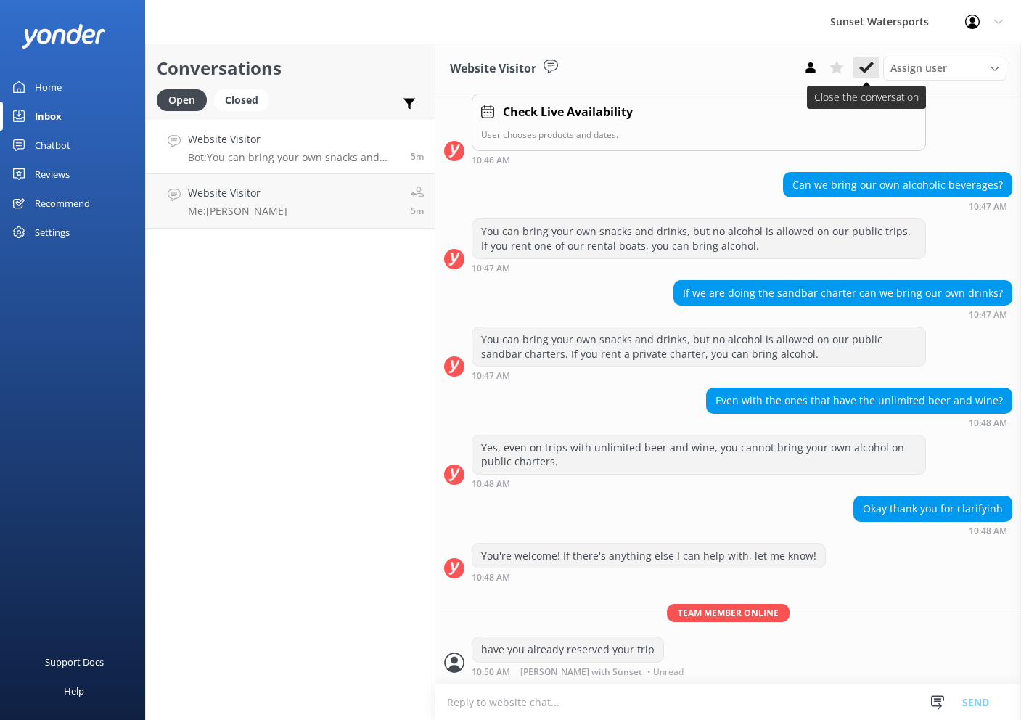
click at [864, 69] on icon at bounding box center [866, 67] width 15 height 15
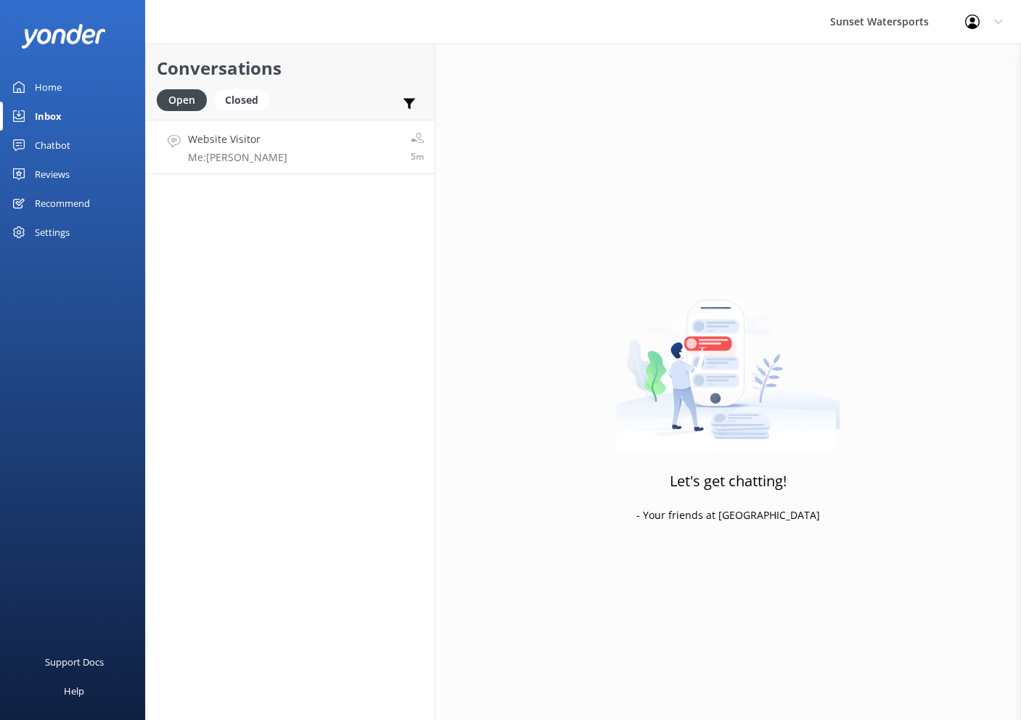
click at [383, 127] on link "Website Visitor Me: Ty 5m" at bounding box center [290, 147] width 289 height 54
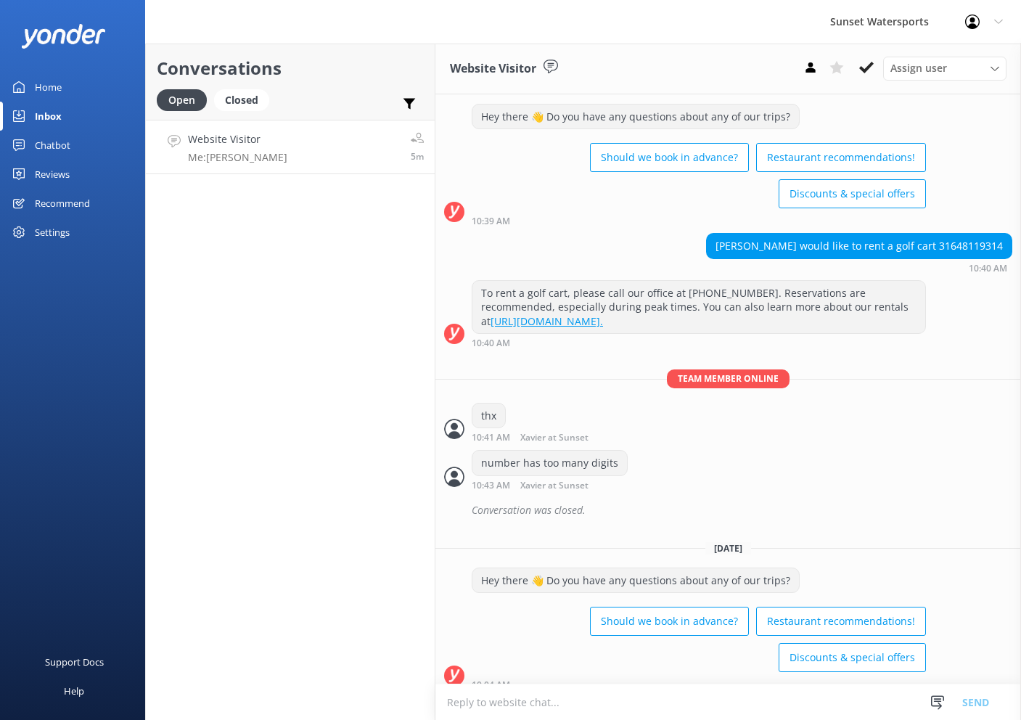
scroll to position [10232, 0]
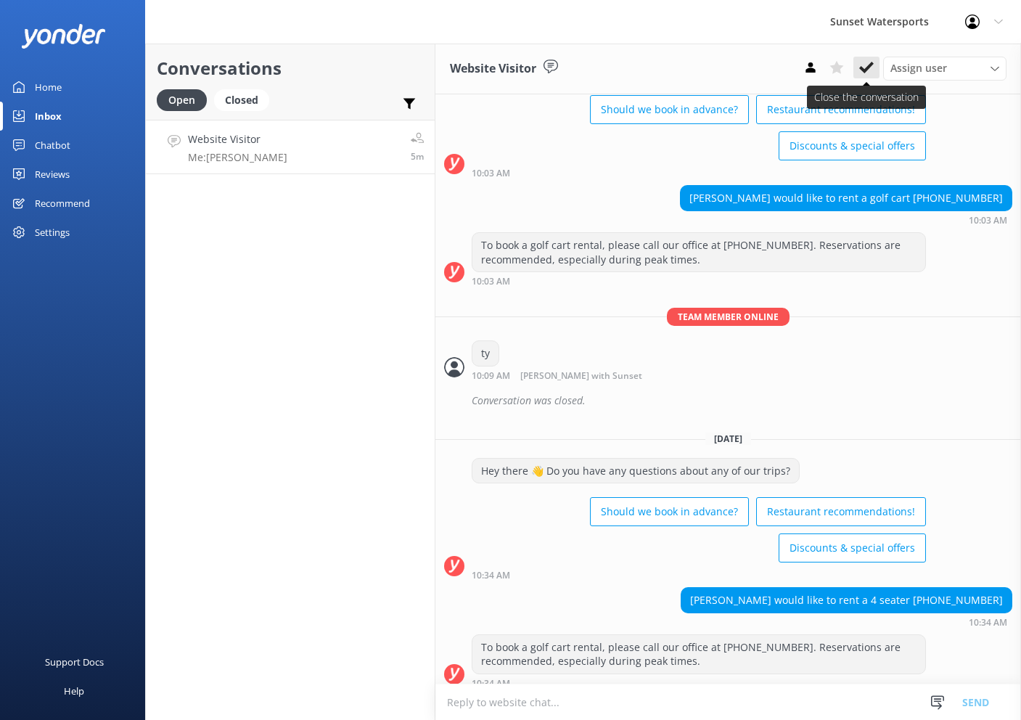
click at [873, 69] on icon at bounding box center [866, 67] width 15 height 15
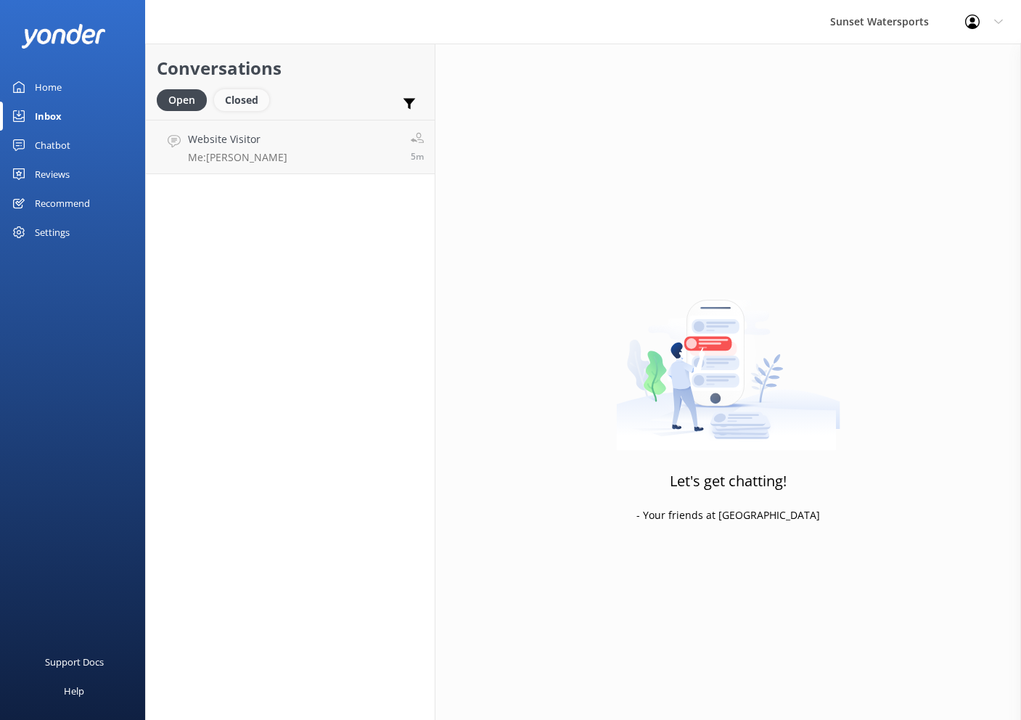
click at [247, 107] on div "Closed" at bounding box center [241, 100] width 55 height 22
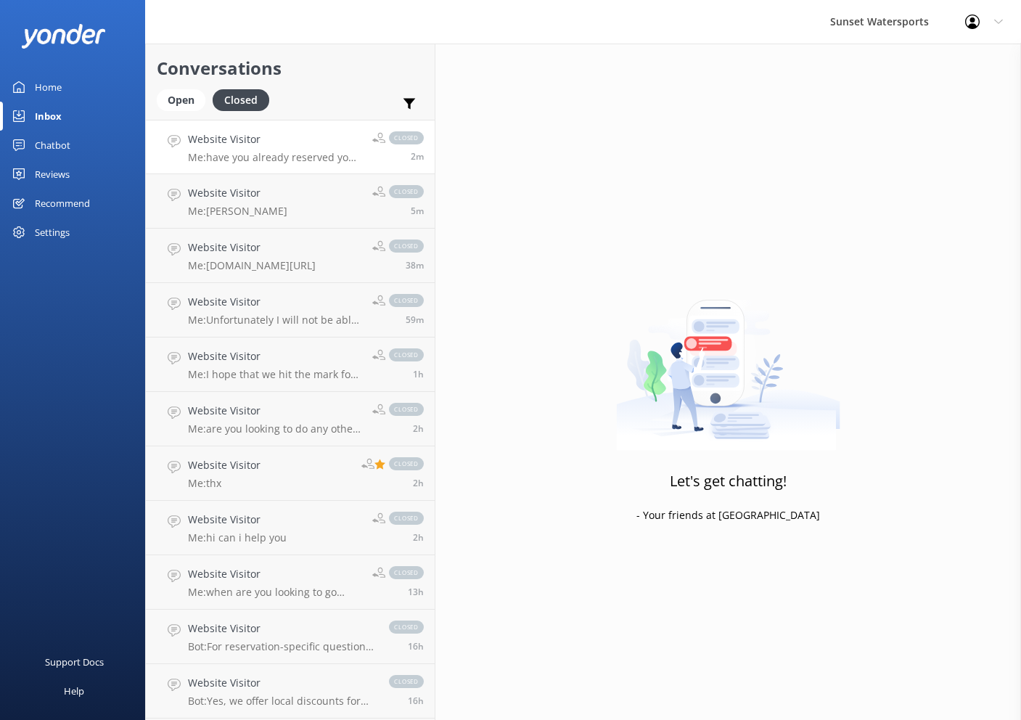
click at [319, 146] on h4 "Website Visitor" at bounding box center [274, 139] width 173 height 16
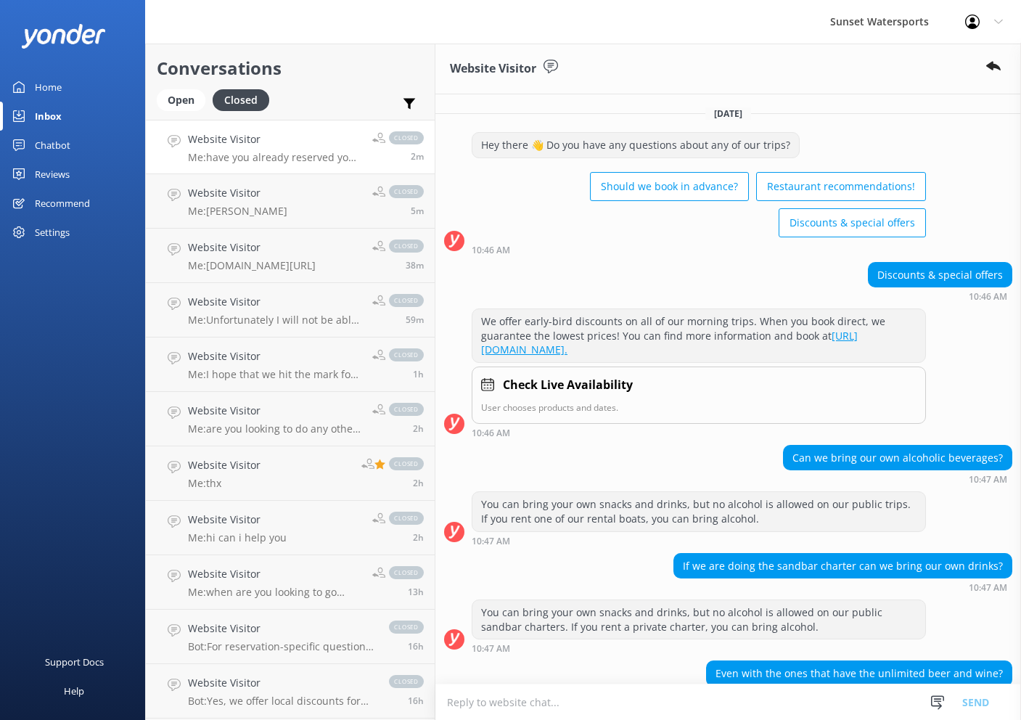
scroll to position [309, 0]
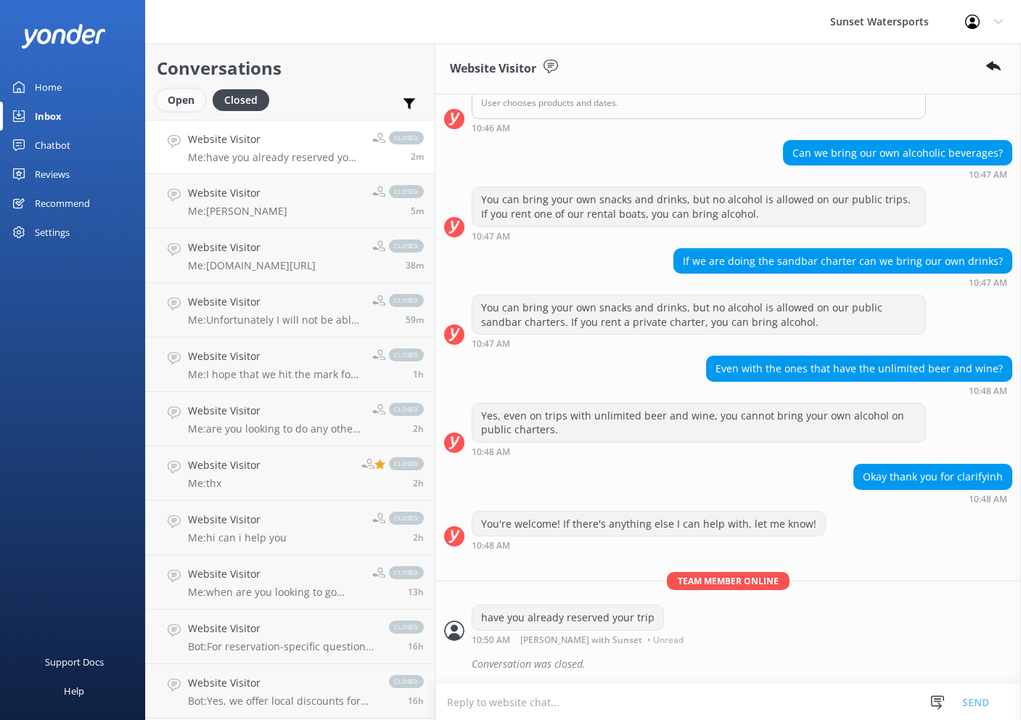
click at [186, 101] on div "Open" at bounding box center [181, 100] width 49 height 22
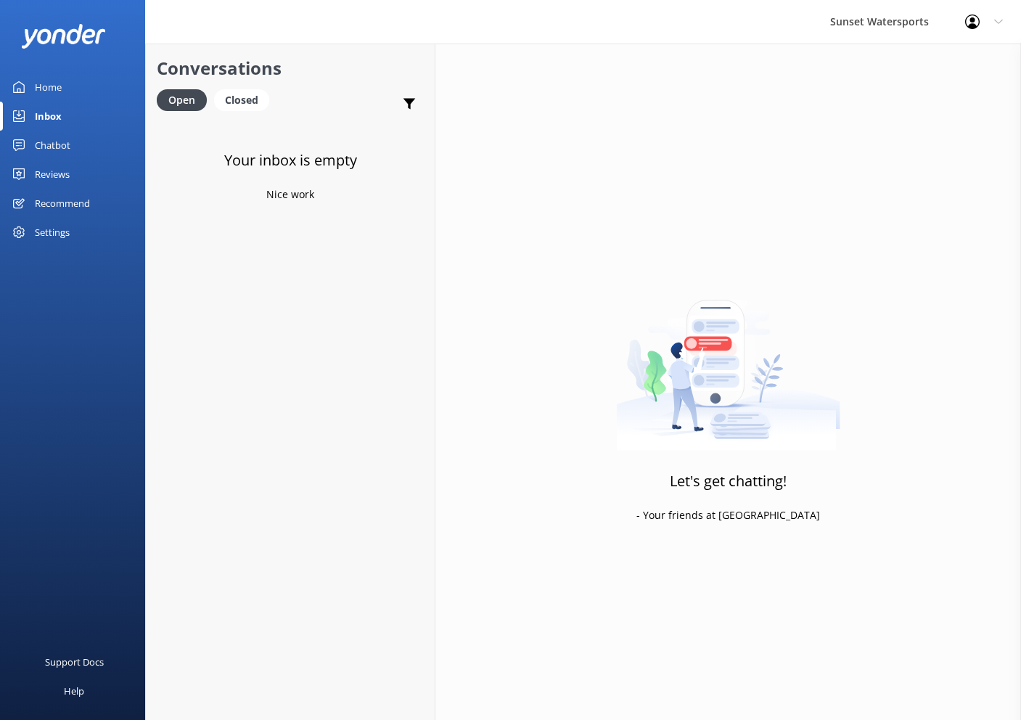
scroll to position [0, 1]
